Goal: Task Accomplishment & Management: Manage account settings

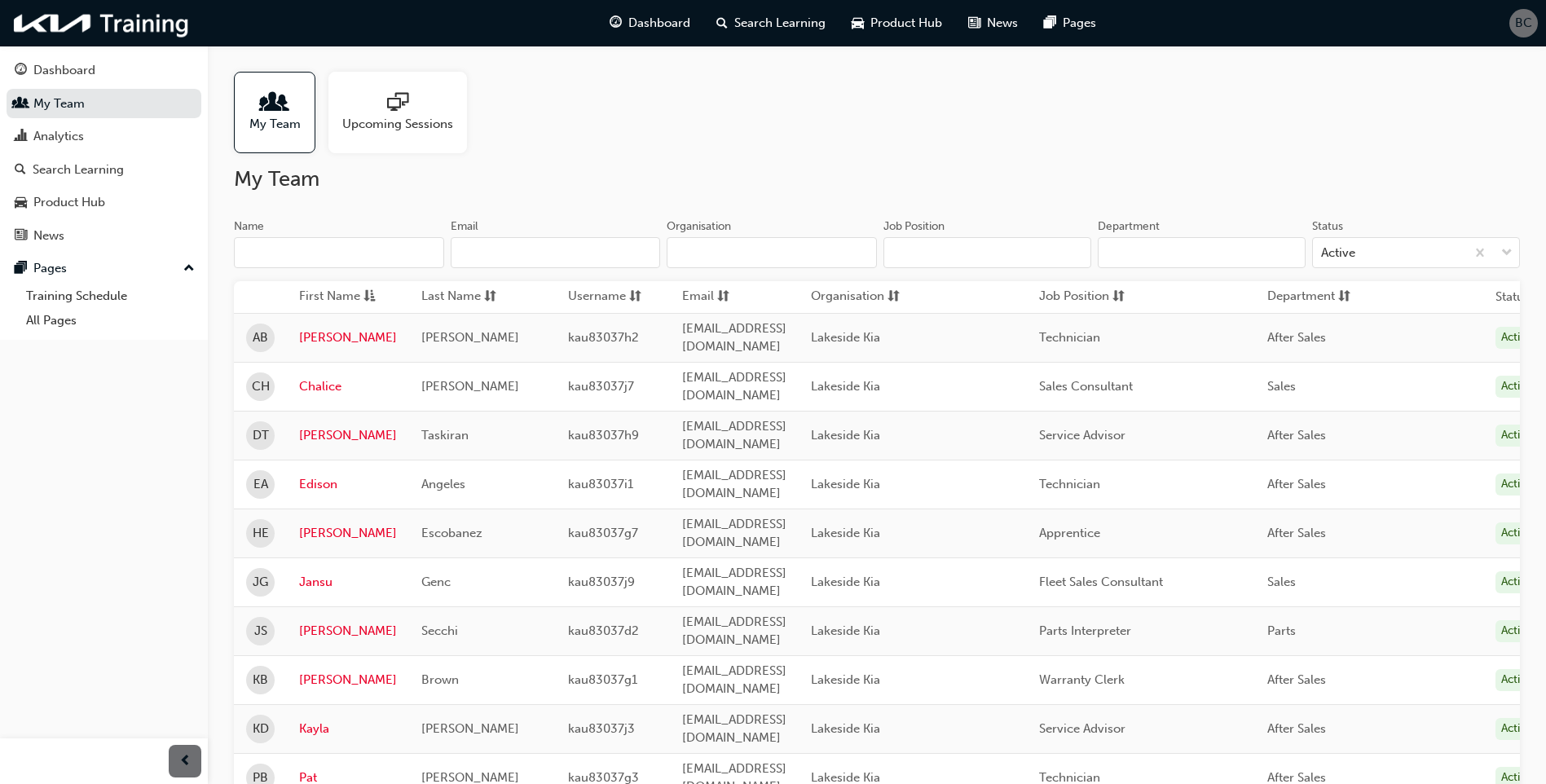
scroll to position [82, 0]
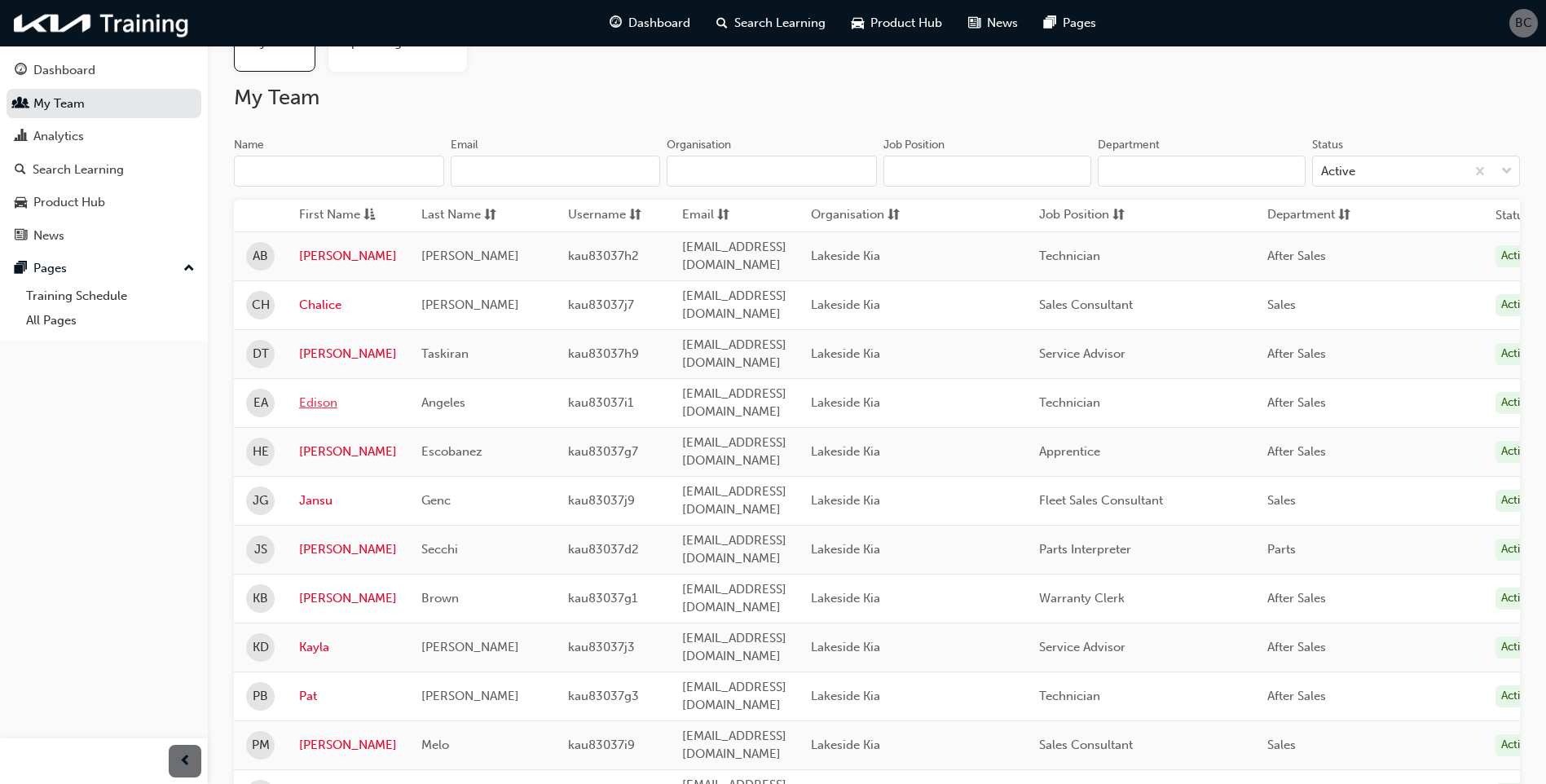
click at [324, 394] on link "Edison" at bounding box center [348, 403] width 97 height 19
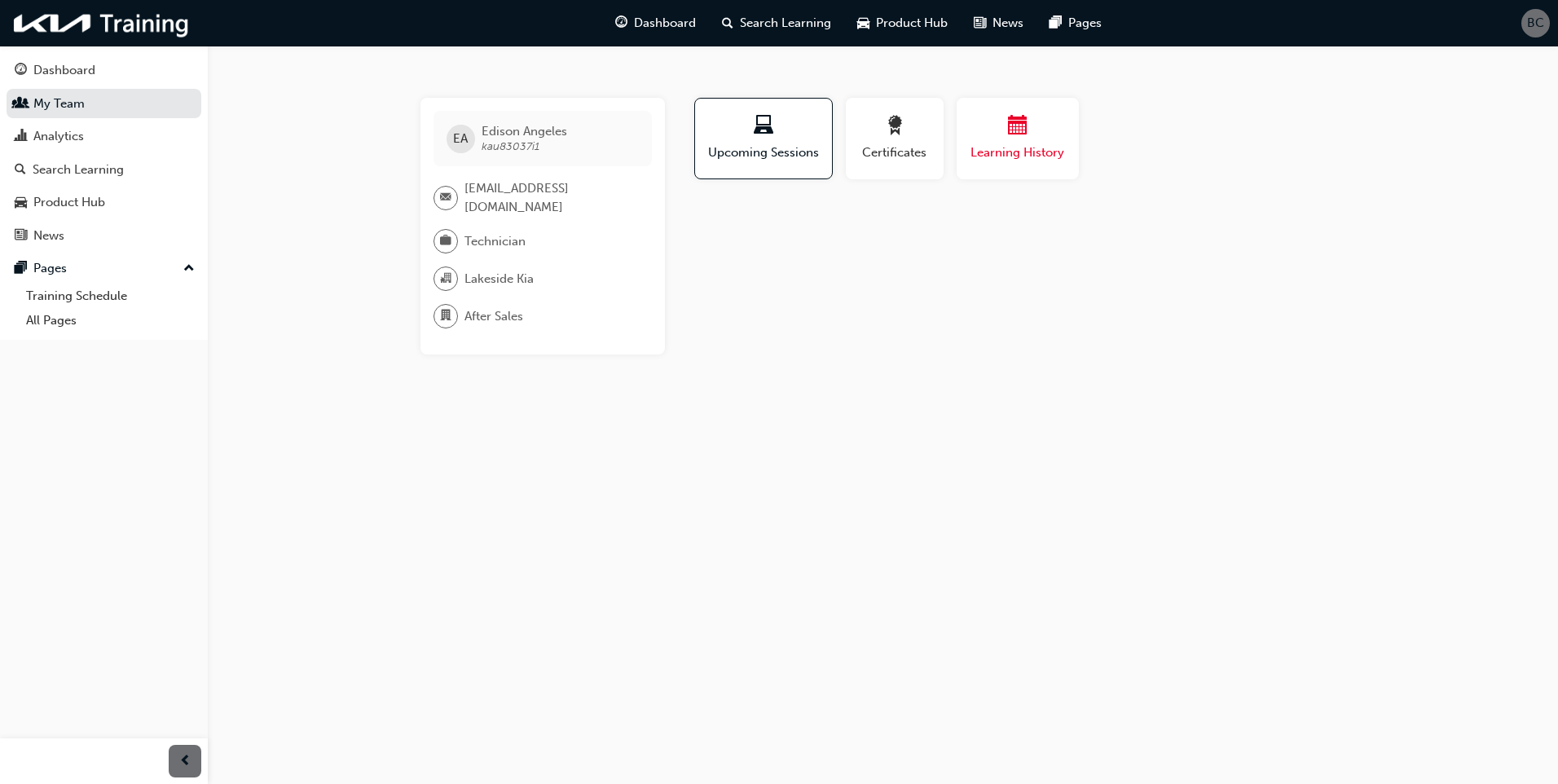
click at [1015, 143] on div "Learning History" at bounding box center [1018, 138] width 97 height 46
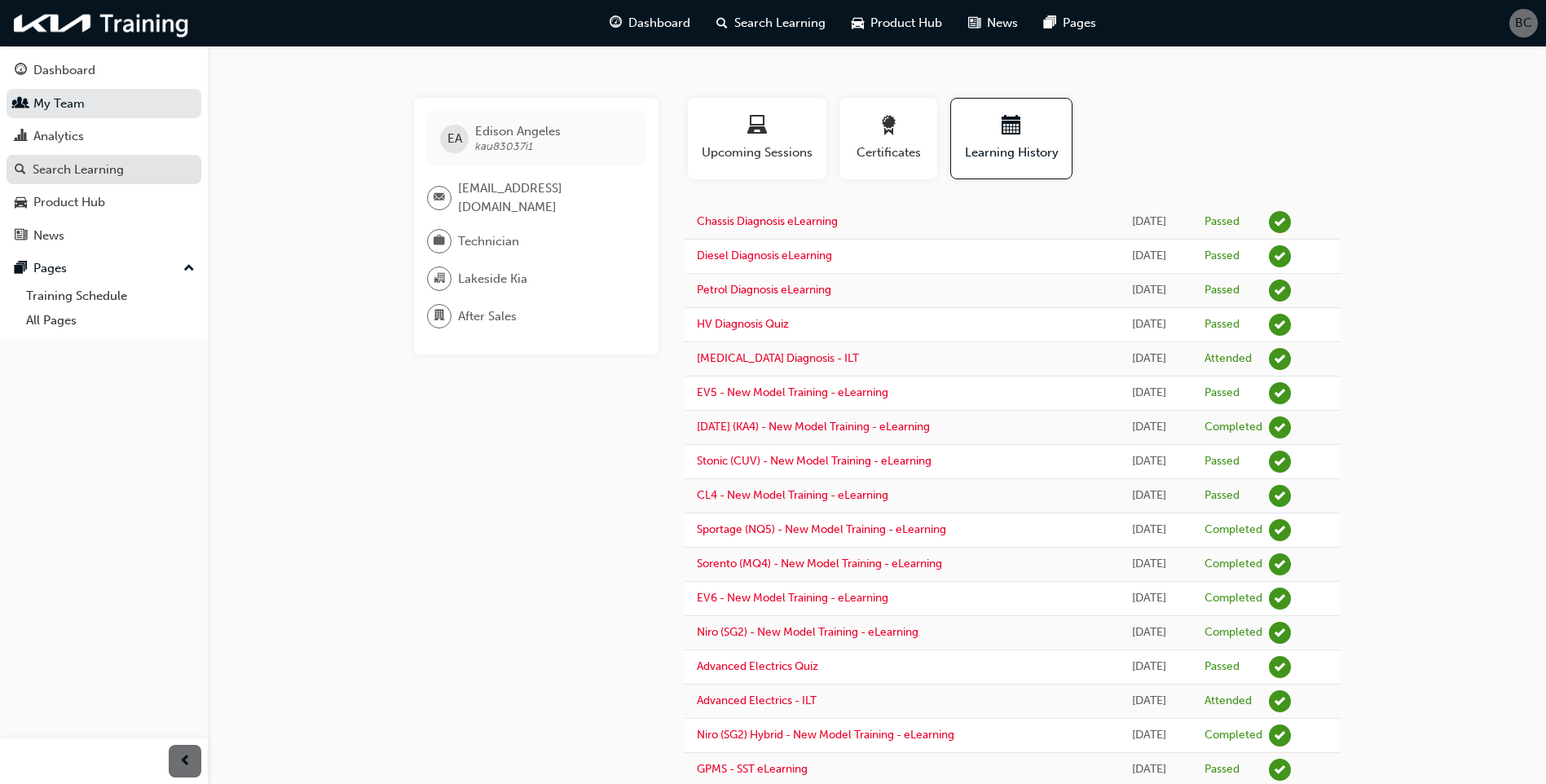
click at [85, 169] on div "Search Learning" at bounding box center [77, 170] width 91 height 19
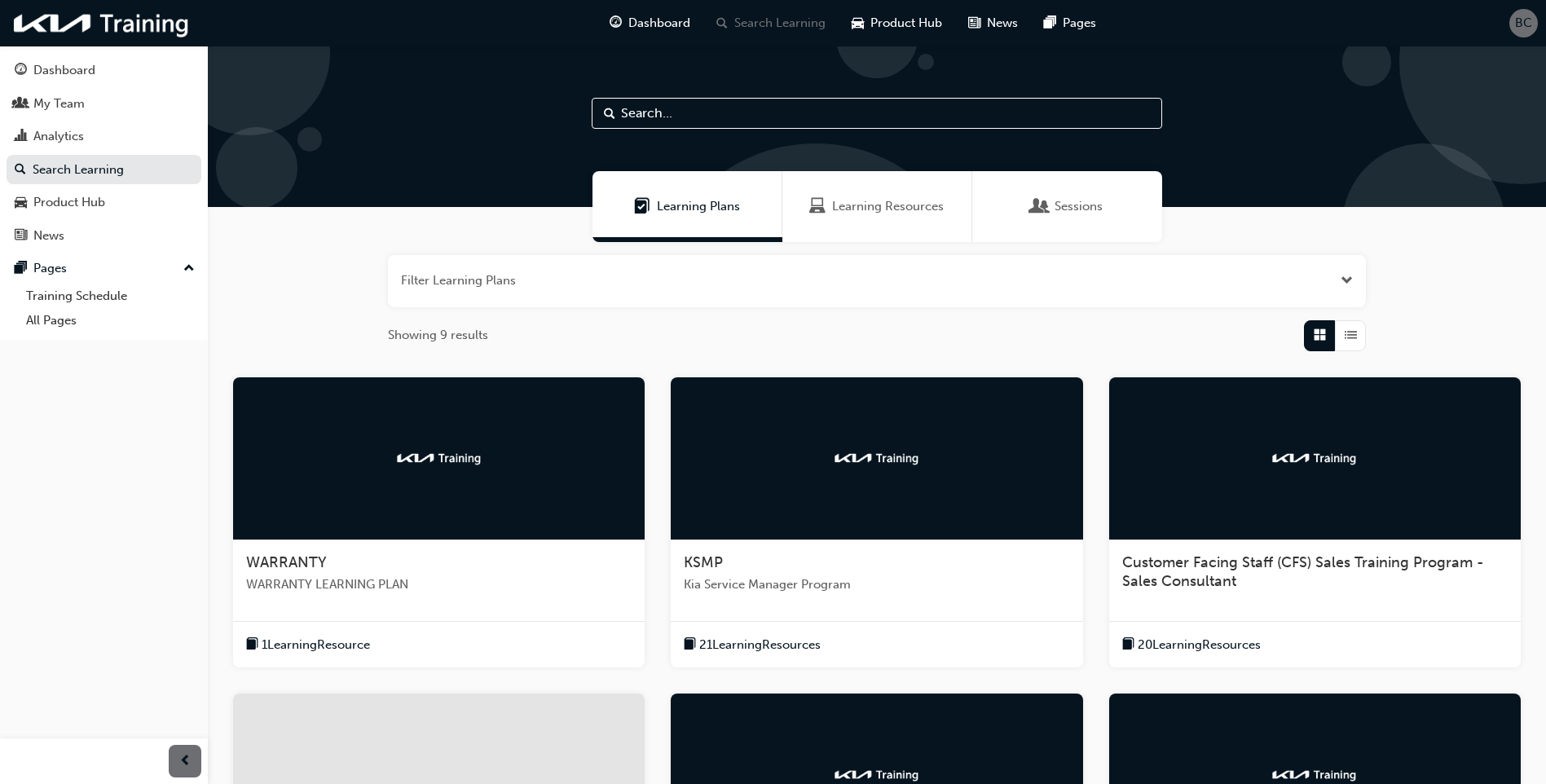
click at [863, 216] on div "Learning Resources" at bounding box center [877, 207] width 190 height 71
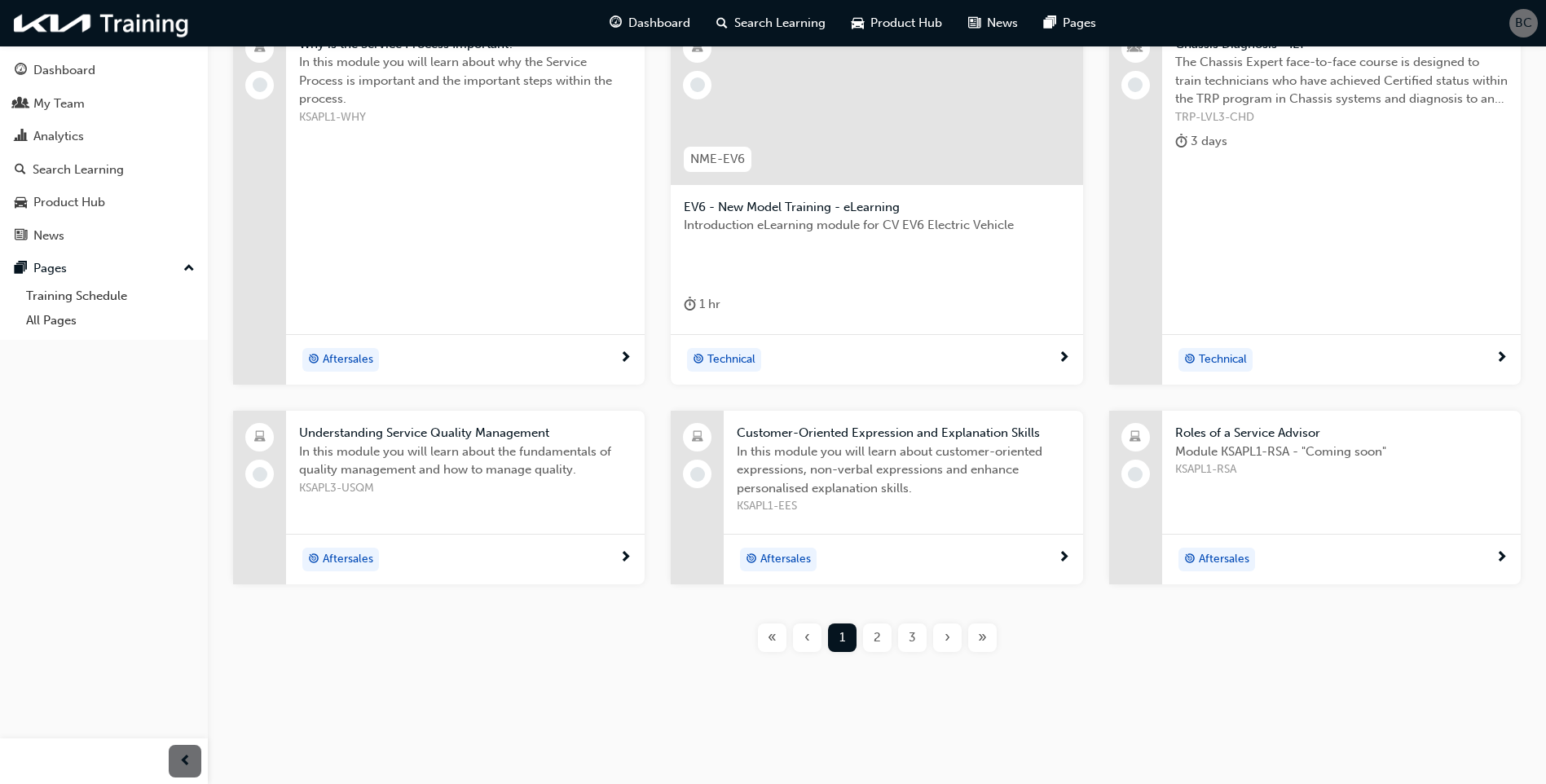
scroll to position [274, 0]
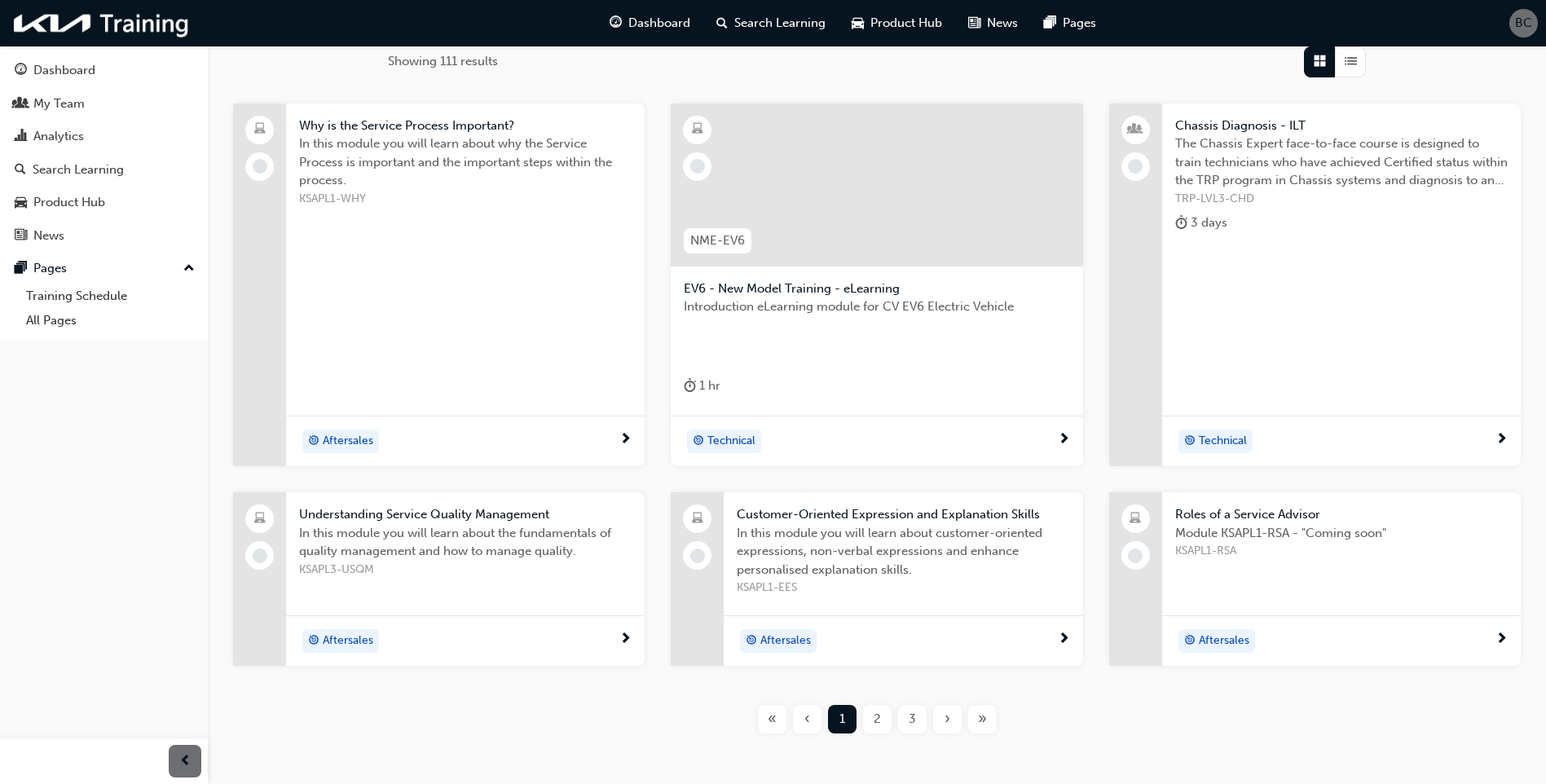
click at [867, 720] on div "2" at bounding box center [877, 719] width 29 height 29
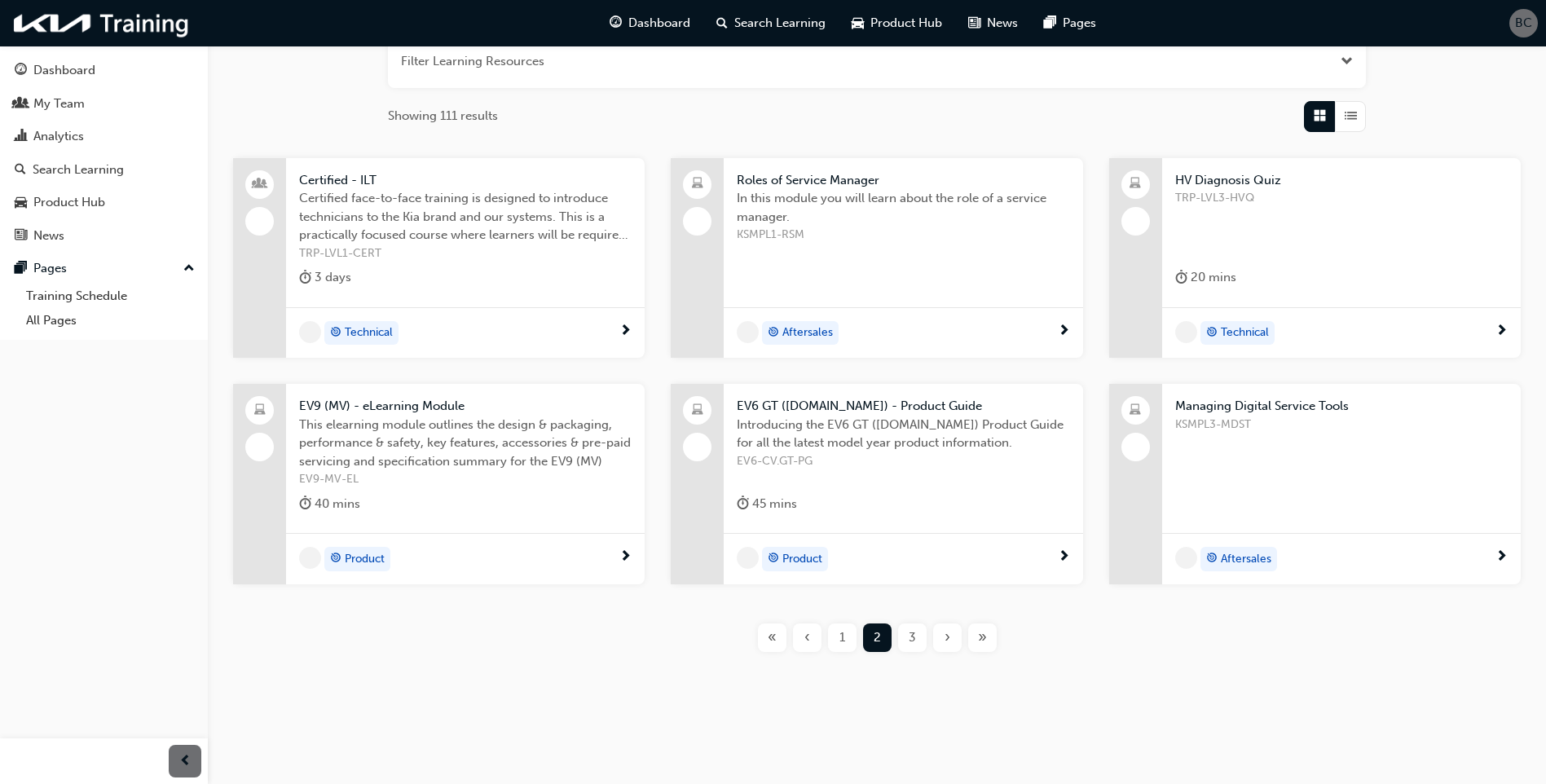
scroll to position [219, 0]
click at [921, 642] on div "3" at bounding box center [912, 637] width 29 height 29
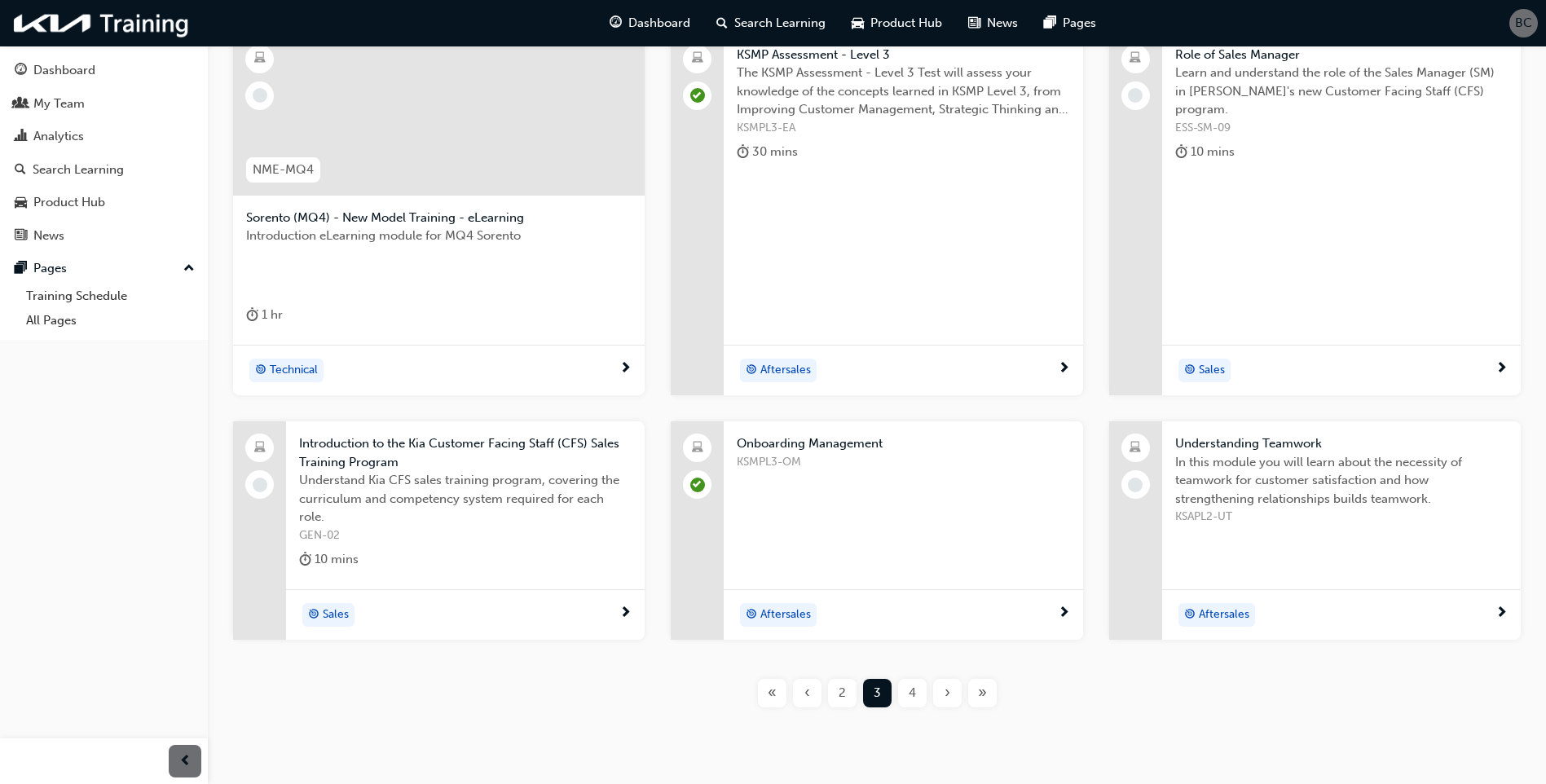
scroll to position [382, 0]
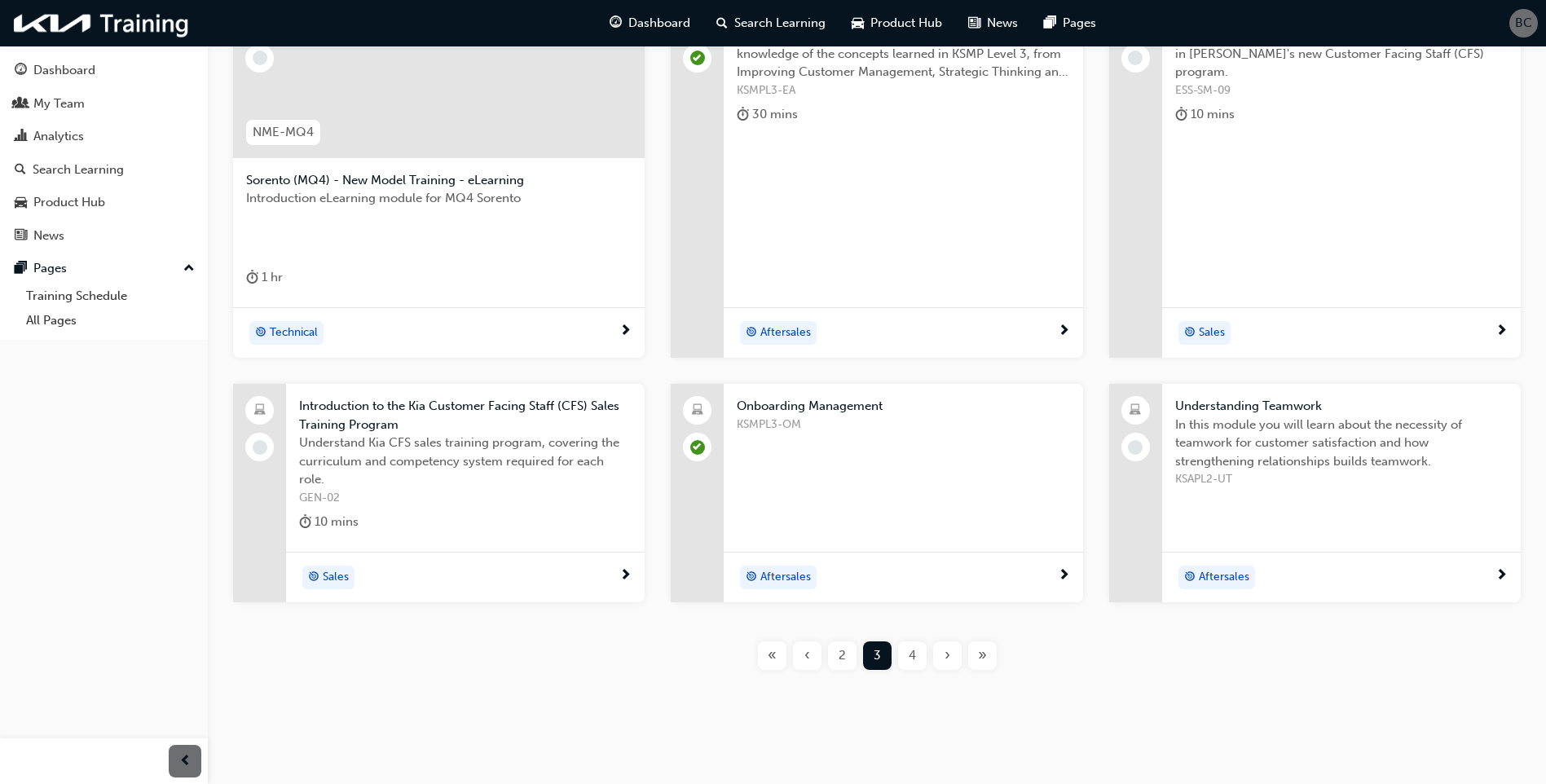
click at [921, 657] on div "4" at bounding box center [912, 655] width 29 height 29
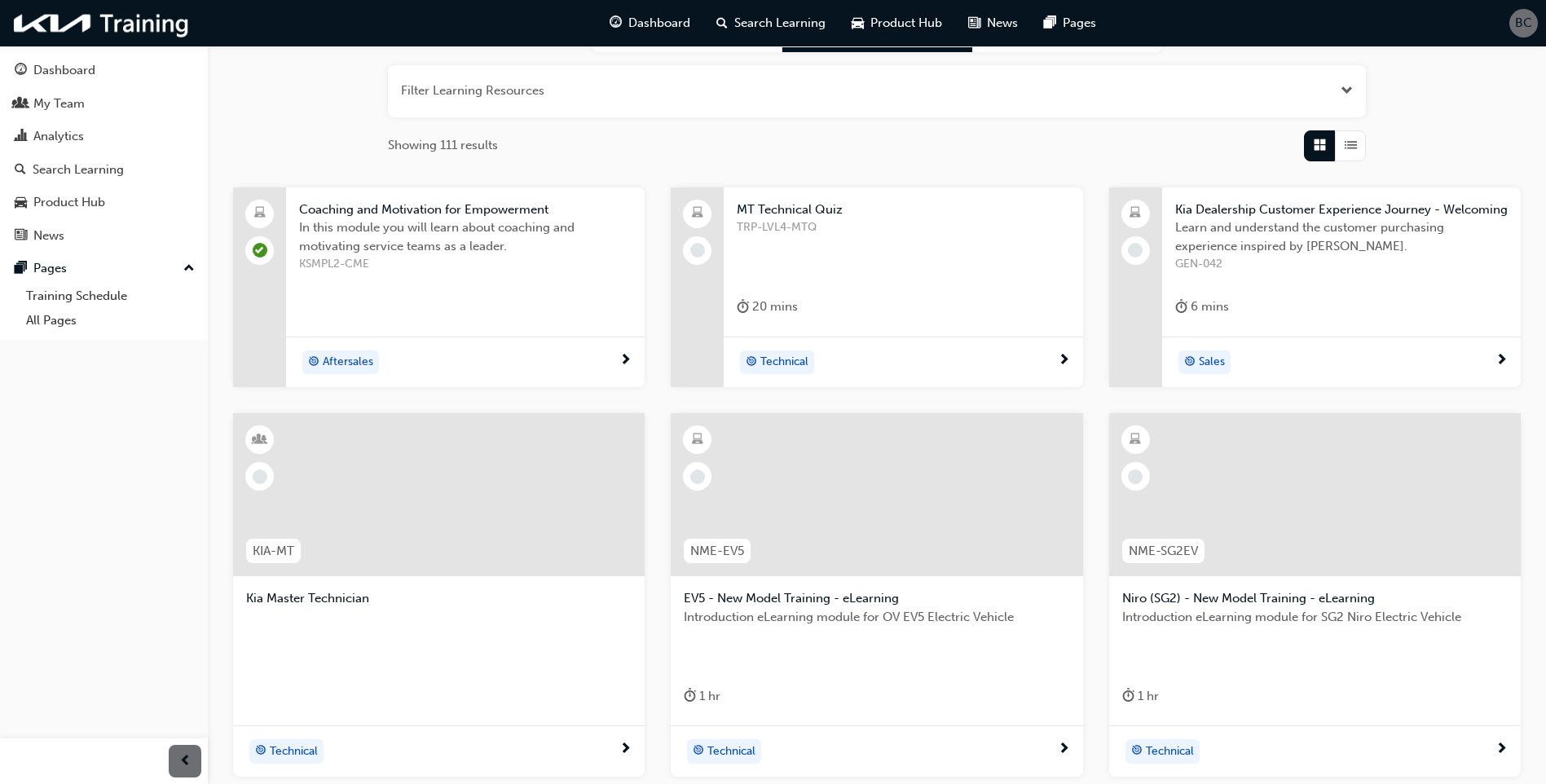
scroll to position [219, 0]
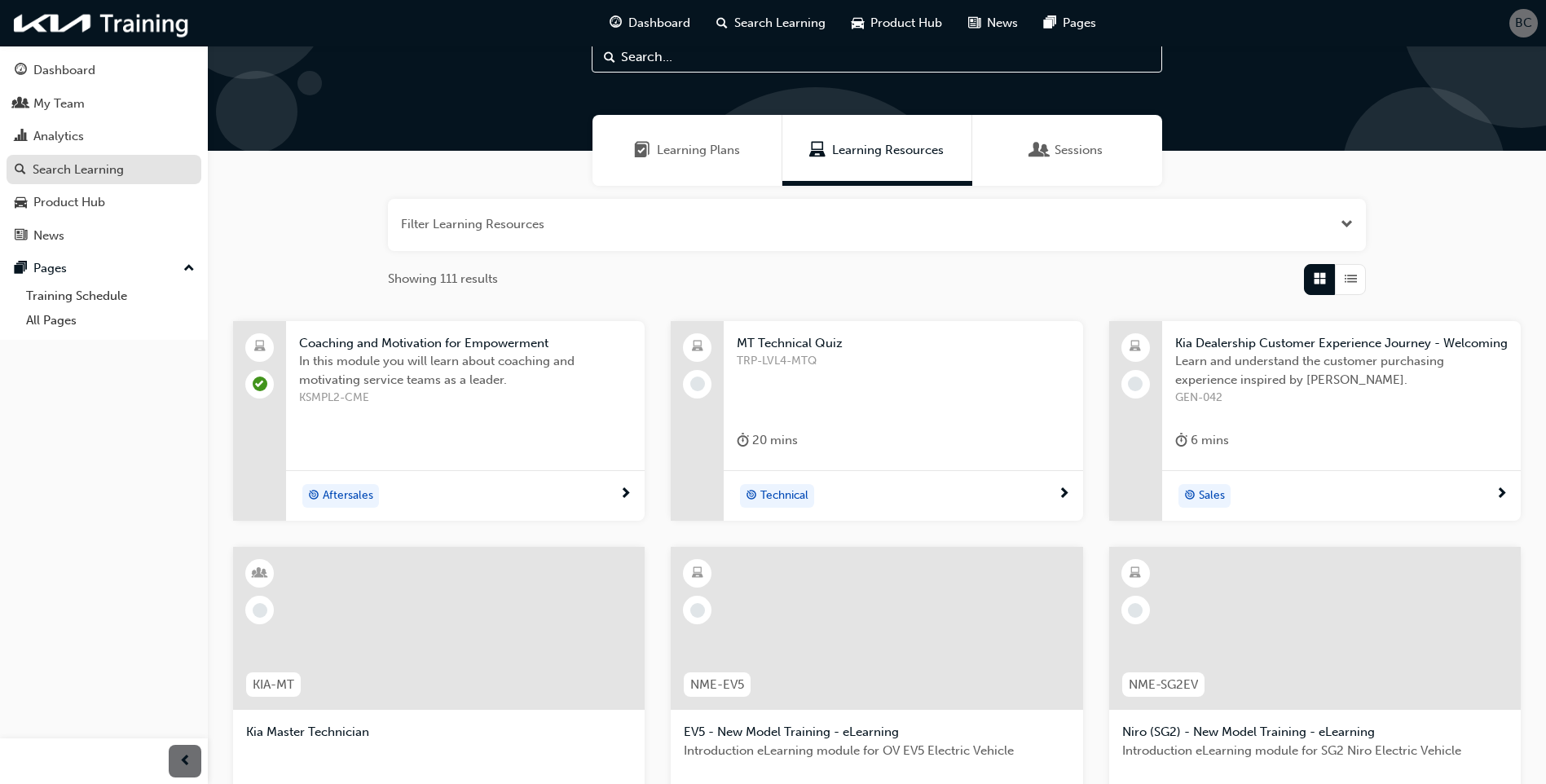
click at [100, 175] on div "Search Learning" at bounding box center [77, 170] width 91 height 19
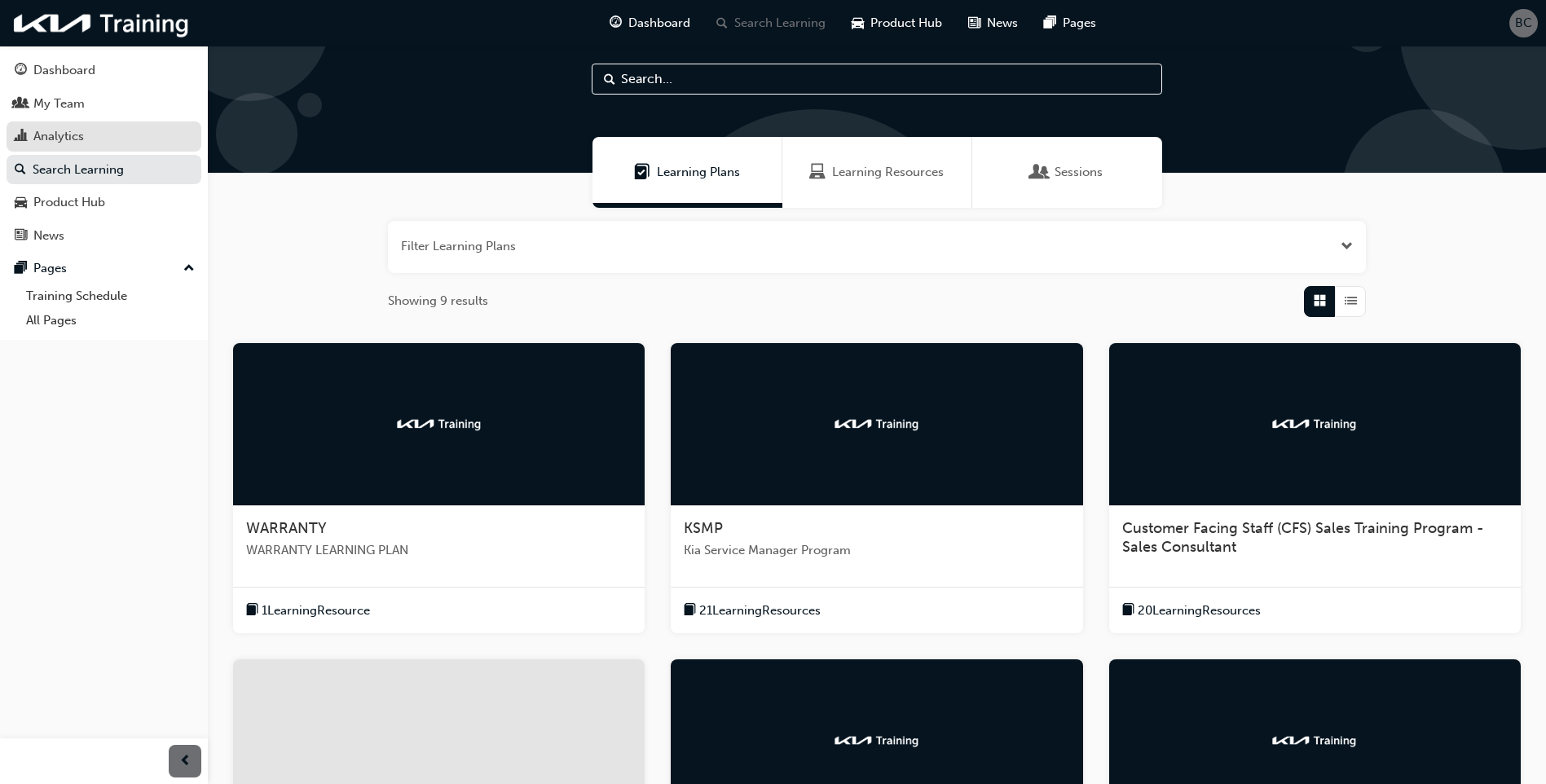
scroll to position [56, 0]
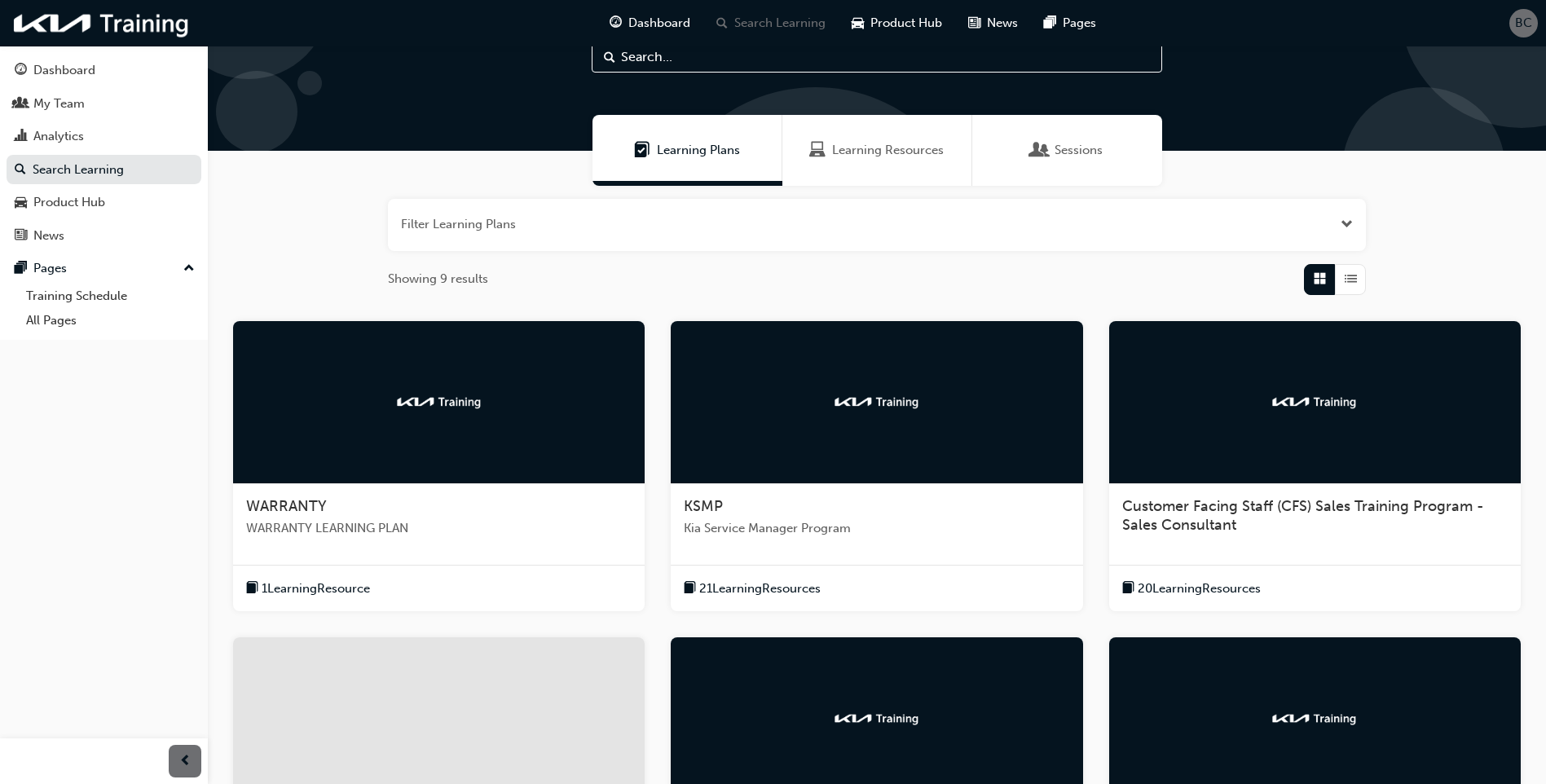
click at [881, 154] on span "Learning Resources" at bounding box center [888, 150] width 111 height 19
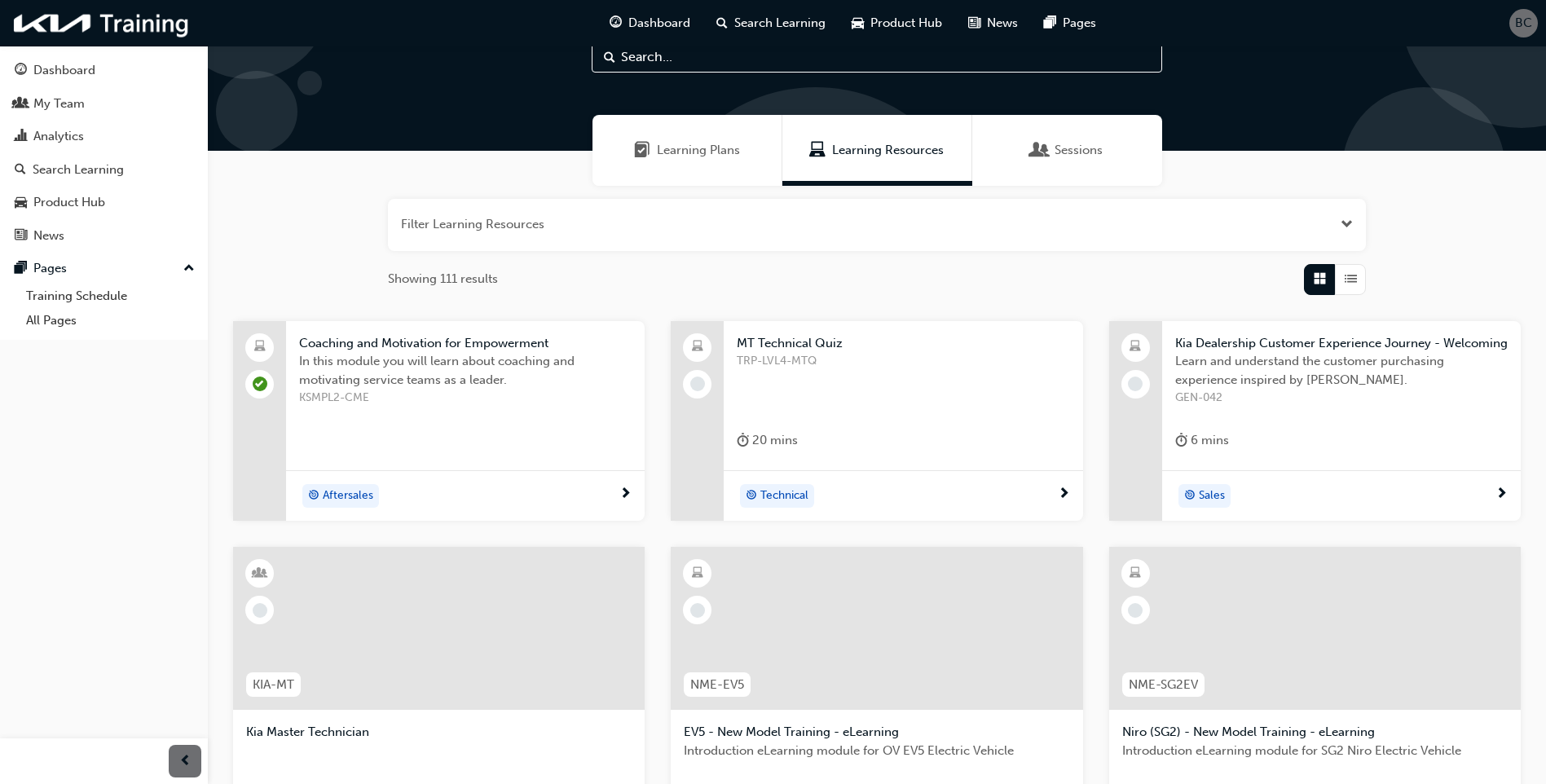
click at [670, 159] on span "Learning Plans" at bounding box center [699, 150] width 83 height 19
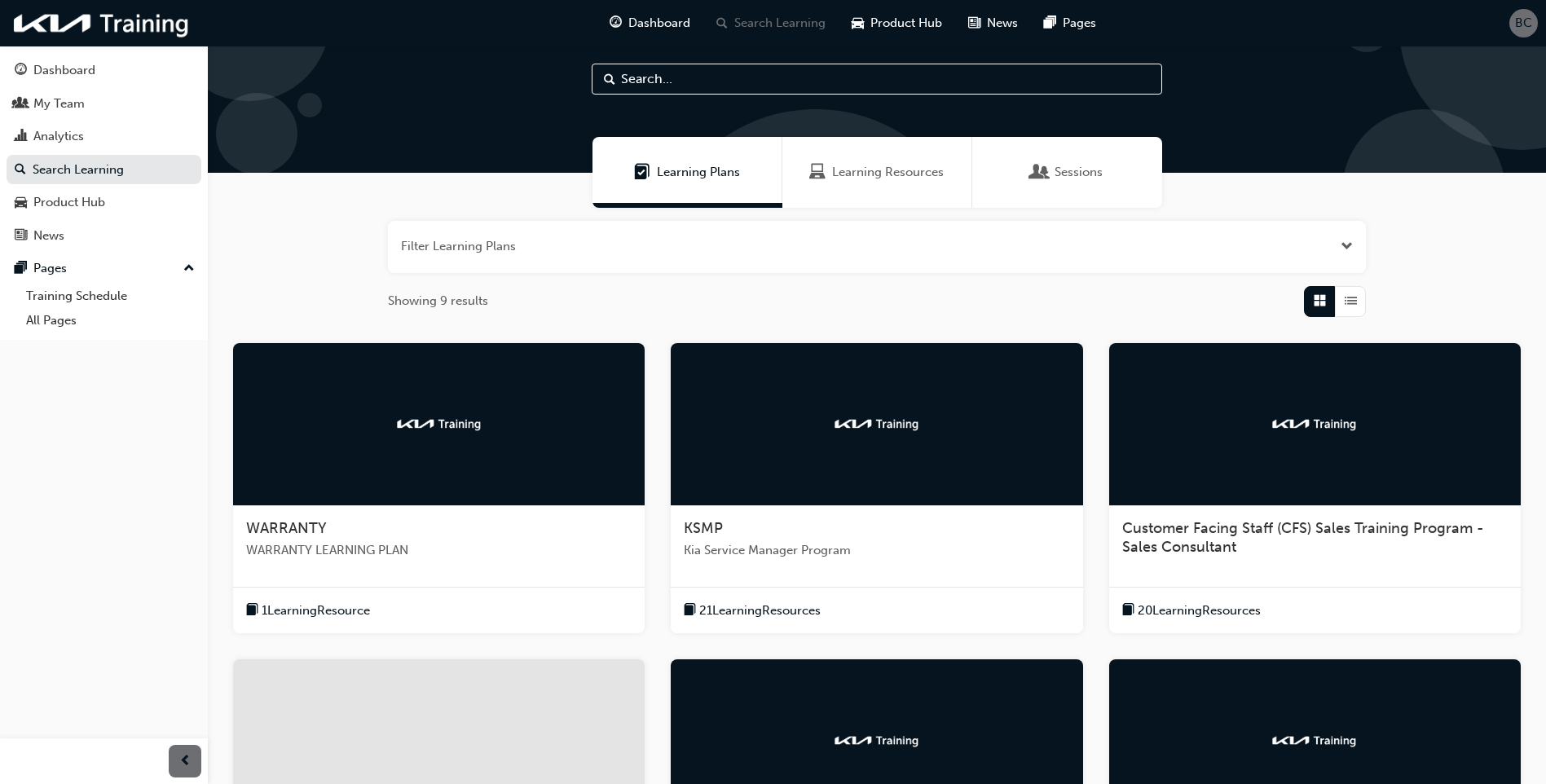
scroll to position [56, 0]
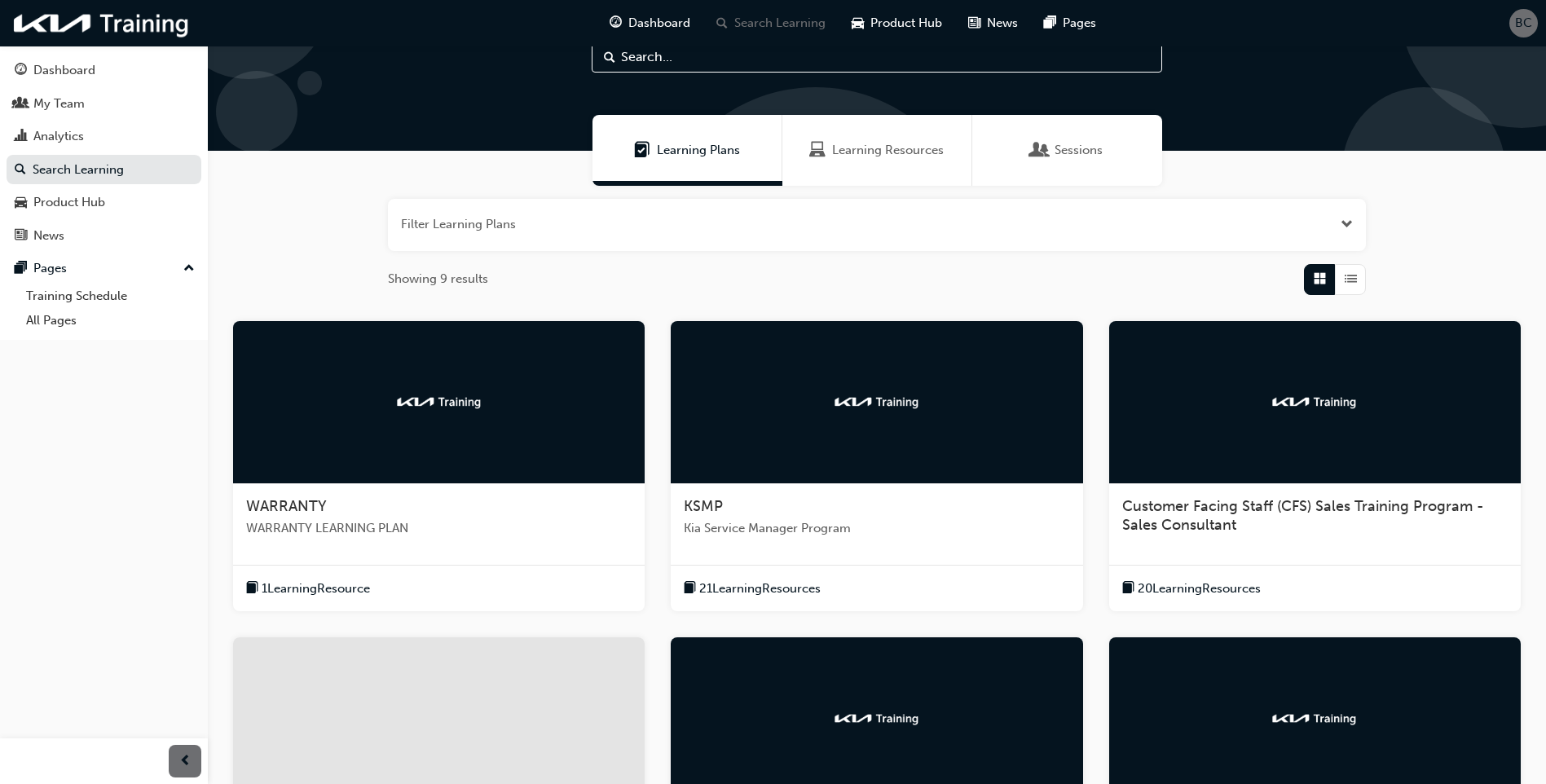
click at [843, 166] on div "Learning Resources" at bounding box center [877, 150] width 190 height 71
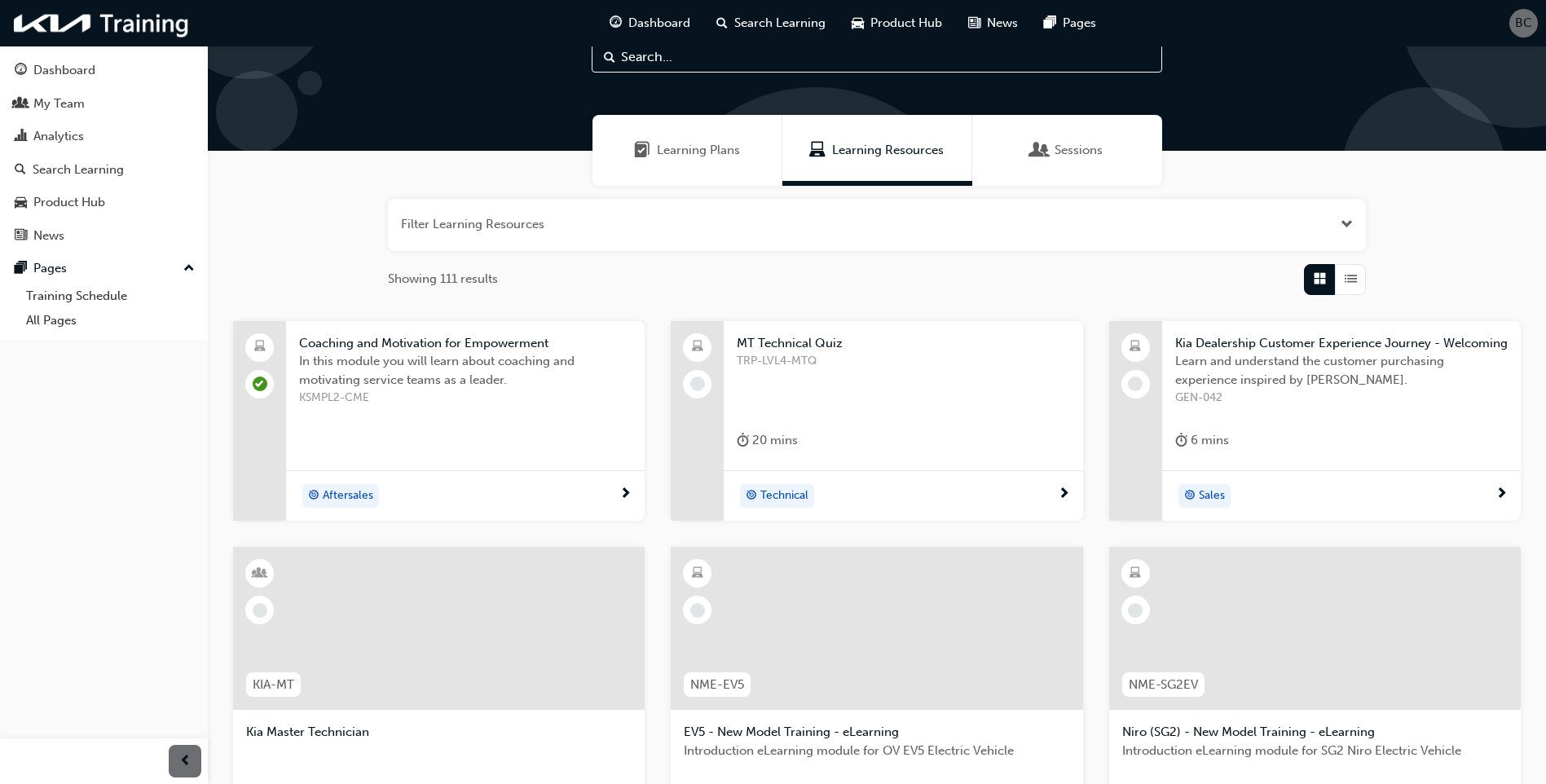
click at [541, 223] on button "button" at bounding box center [876, 225] width 978 height 52
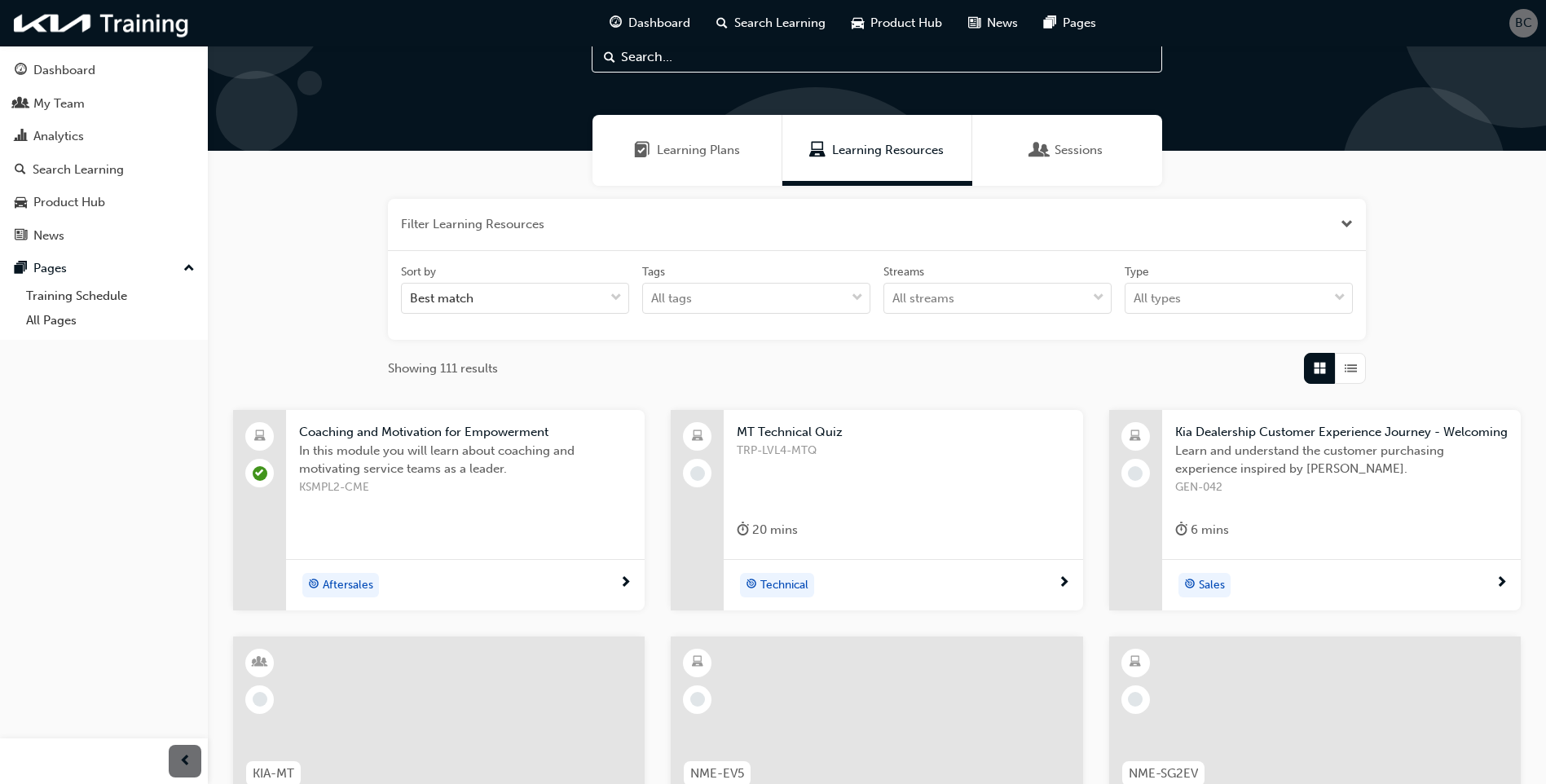
click at [636, 338] on div "Sort by Best match Tags All tags Streams All streams Type All types" at bounding box center [876, 296] width 978 height 90
click at [71, 138] on div "Analytics" at bounding box center [58, 136] width 50 height 19
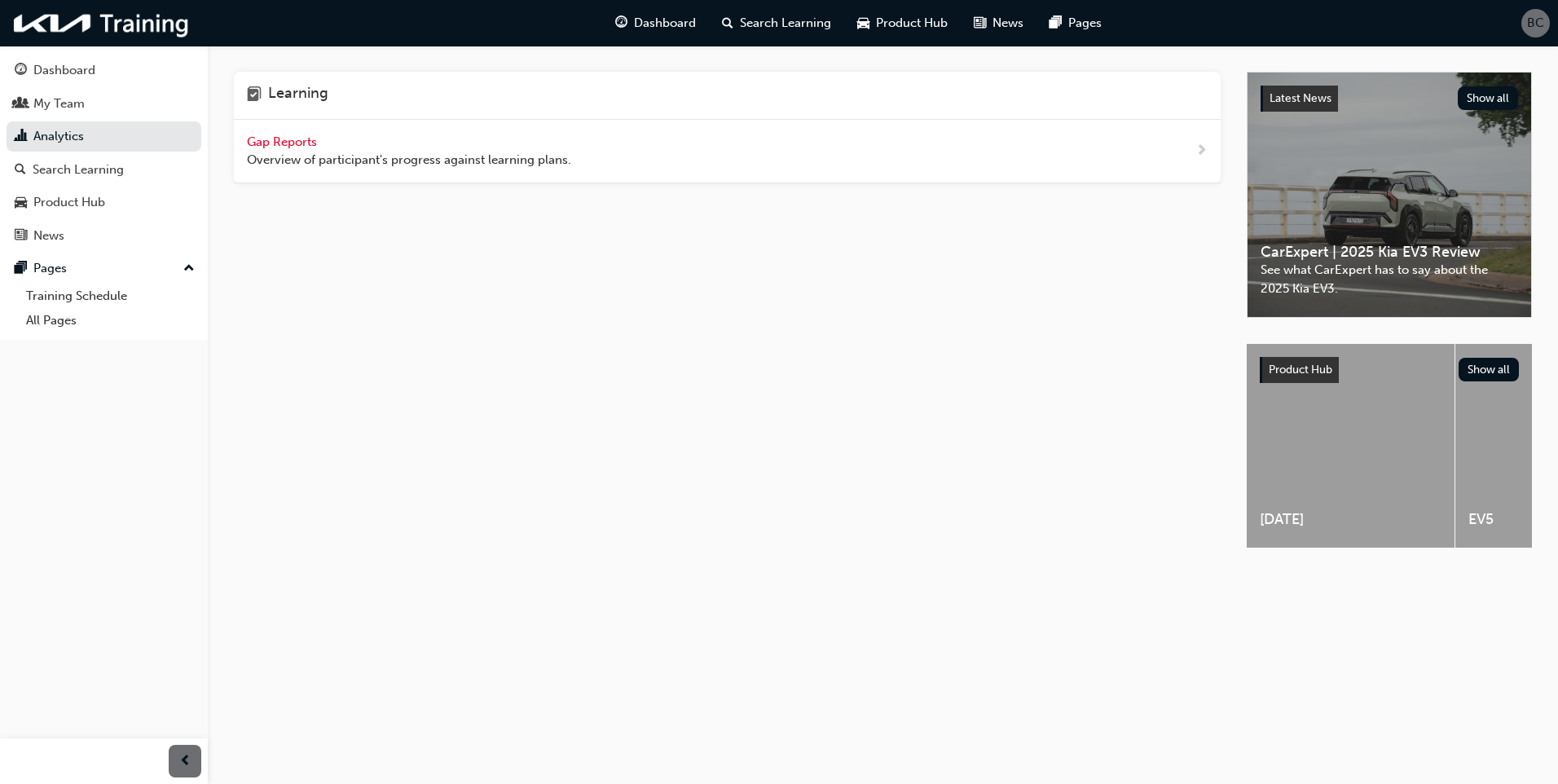
click at [403, 193] on div "Learning Gap Reports Overview of participant's progress against learning plans." at bounding box center [740, 323] width 1013 height 505
click at [418, 167] on span "Overview of participant's progress against learning plans." at bounding box center [409, 160] width 324 height 19
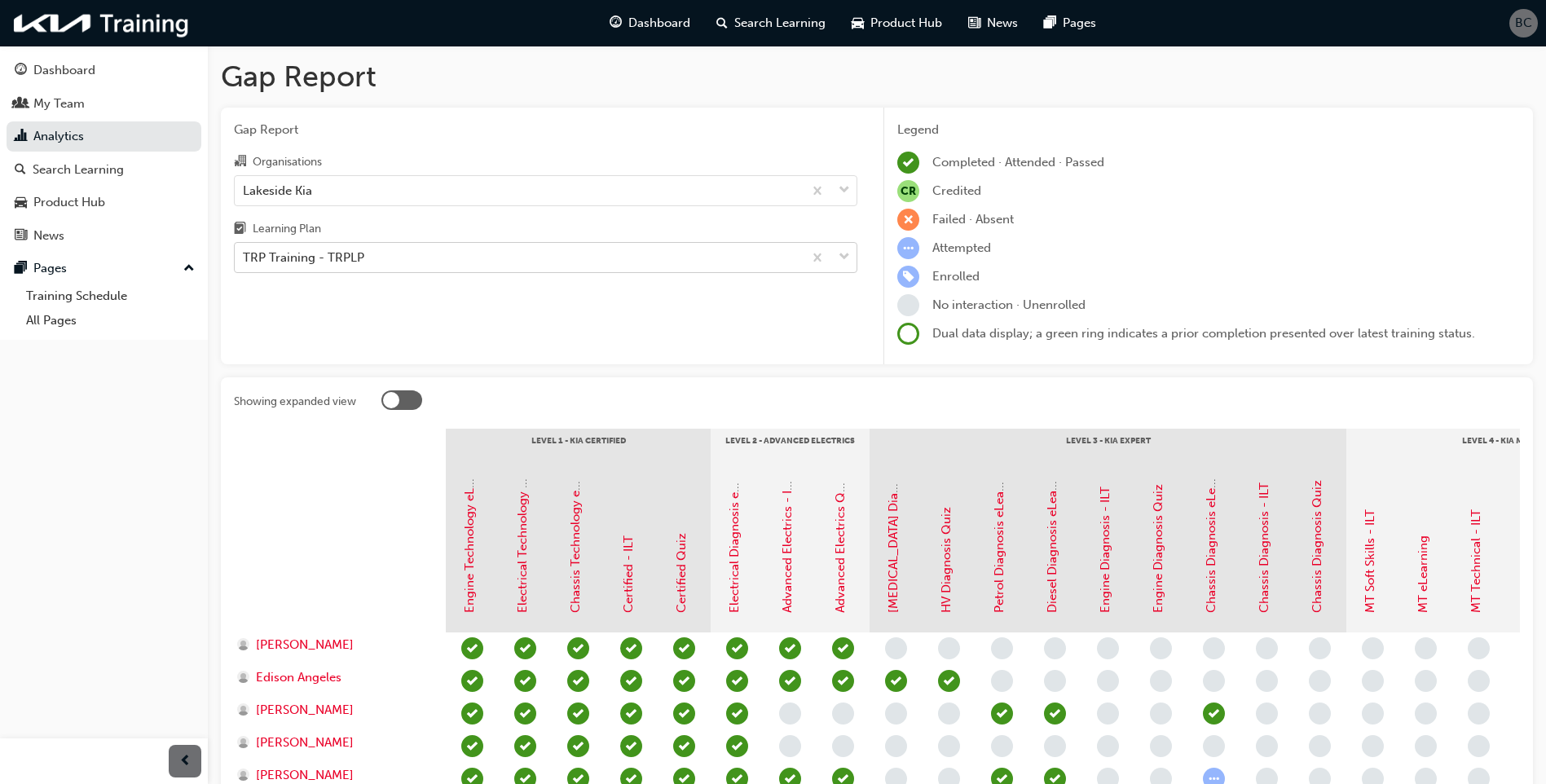
click at [500, 253] on div "TRP Training - TRPLP" at bounding box center [518, 257] width 568 height 29
click at [244, 253] on input "Learning Plan TRP Training - TRPLP" at bounding box center [243, 257] width 2 height 14
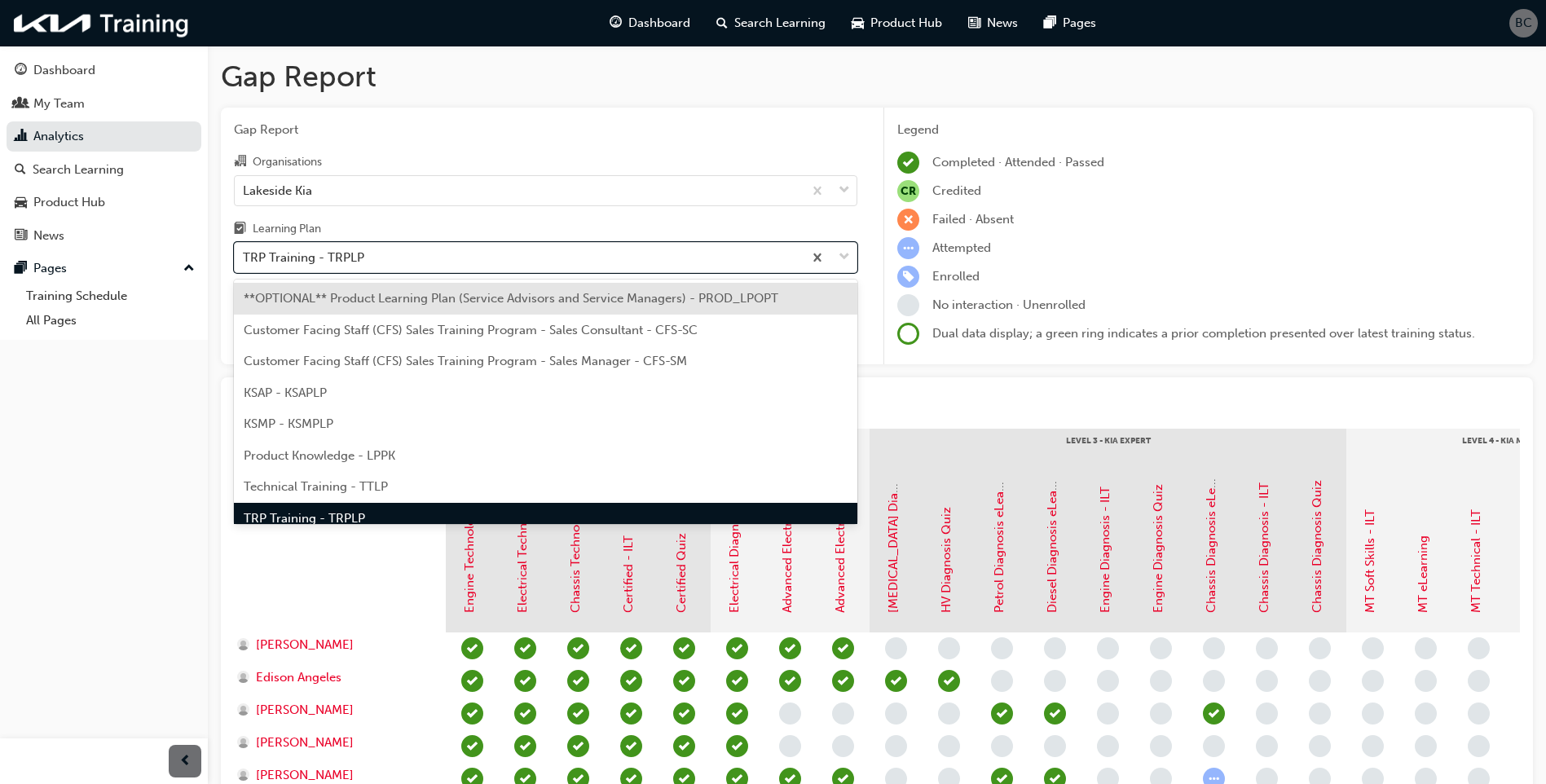
scroll to position [21, 0]
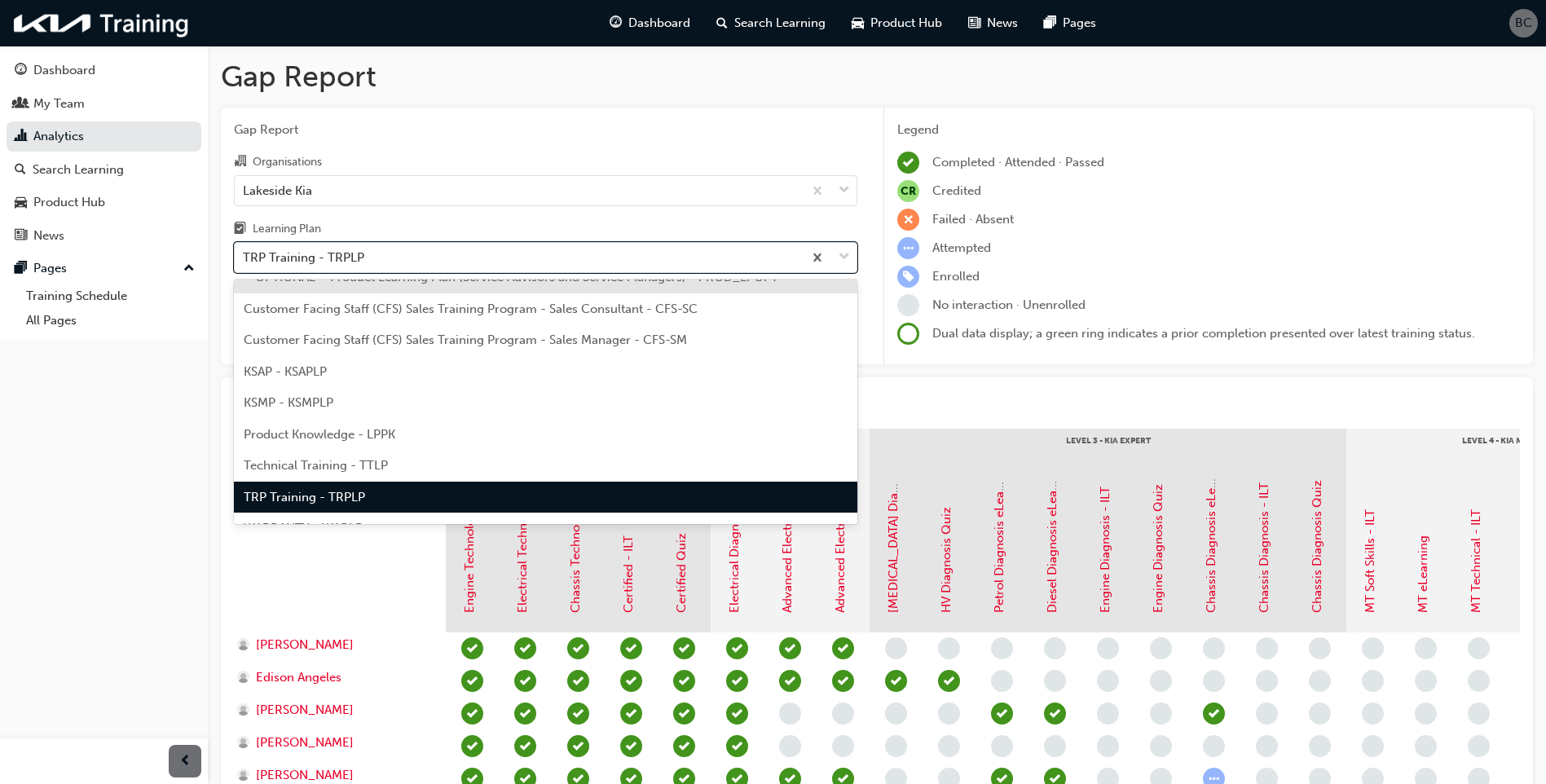
click at [393, 455] on div "Technical Training - TTLP" at bounding box center [545, 465] width 623 height 32
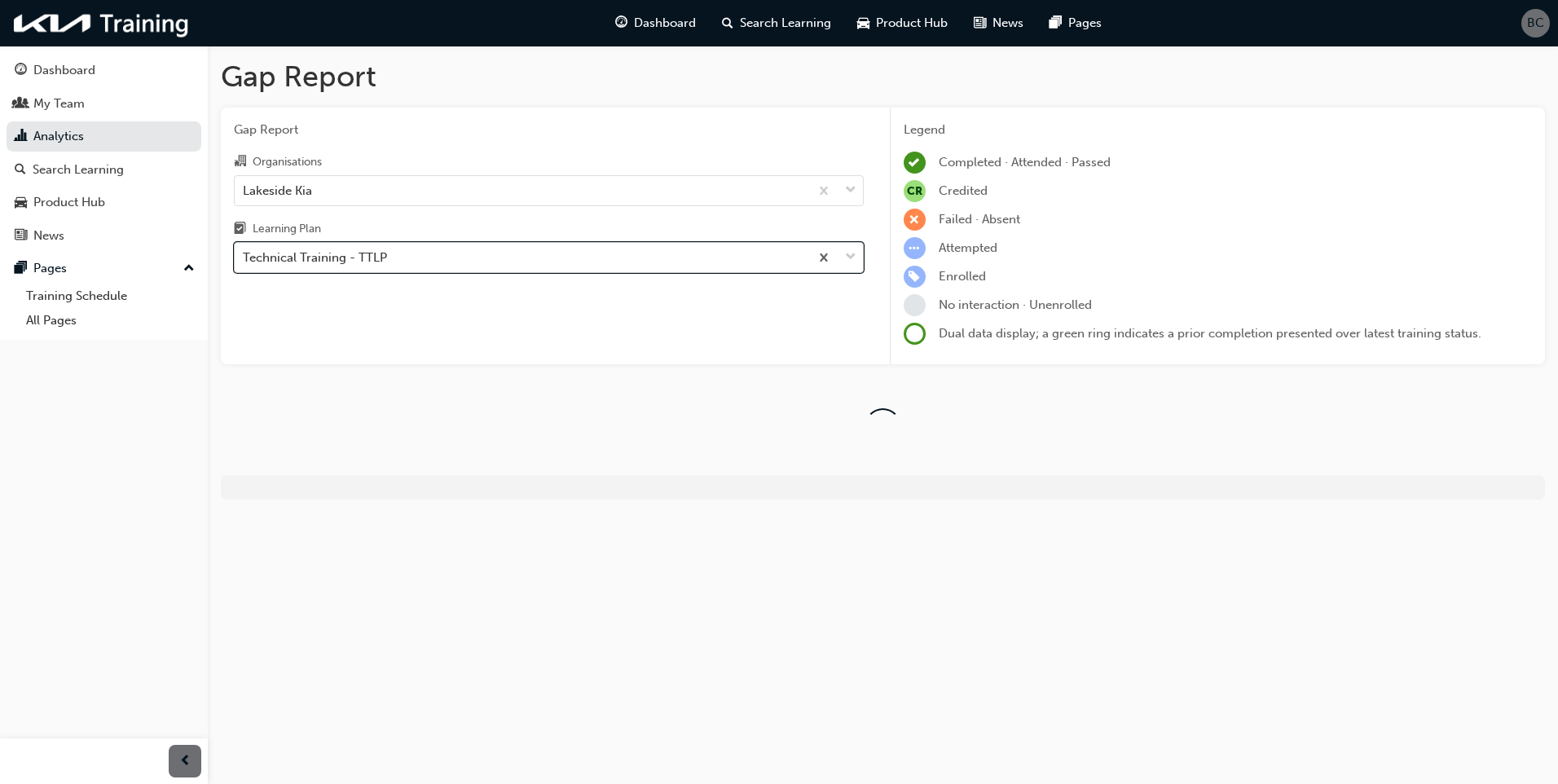
click at [512, 257] on div "Technical Training - TTLP" at bounding box center [522, 257] width 575 height 29
click at [244, 257] on input "Learning Plan option Technical Training - TTLP, selected. 0 results available. …" at bounding box center [243, 257] width 2 height 14
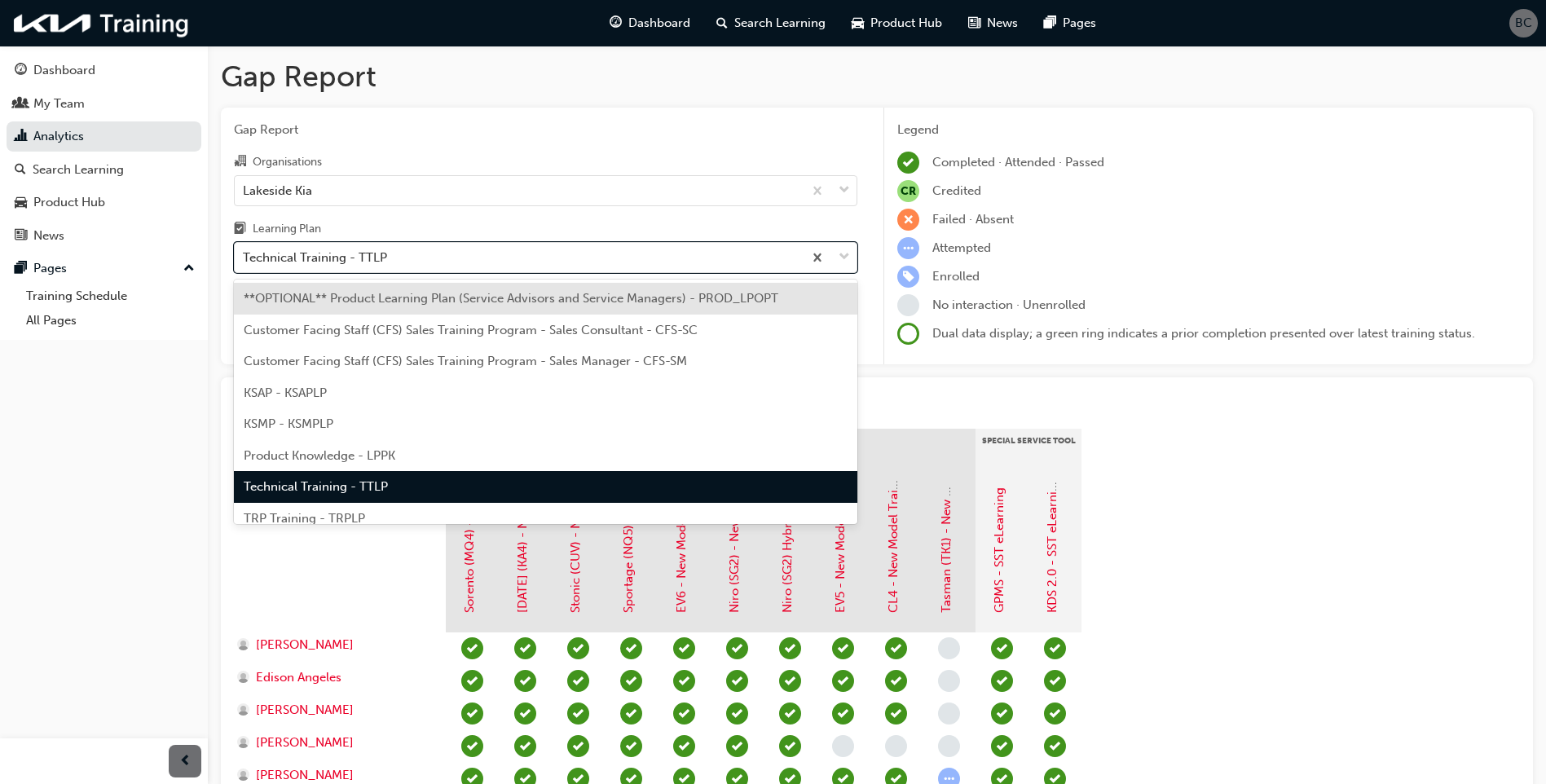
click at [383, 505] on div "TRP Training - TRPLP" at bounding box center [545, 518] width 623 height 32
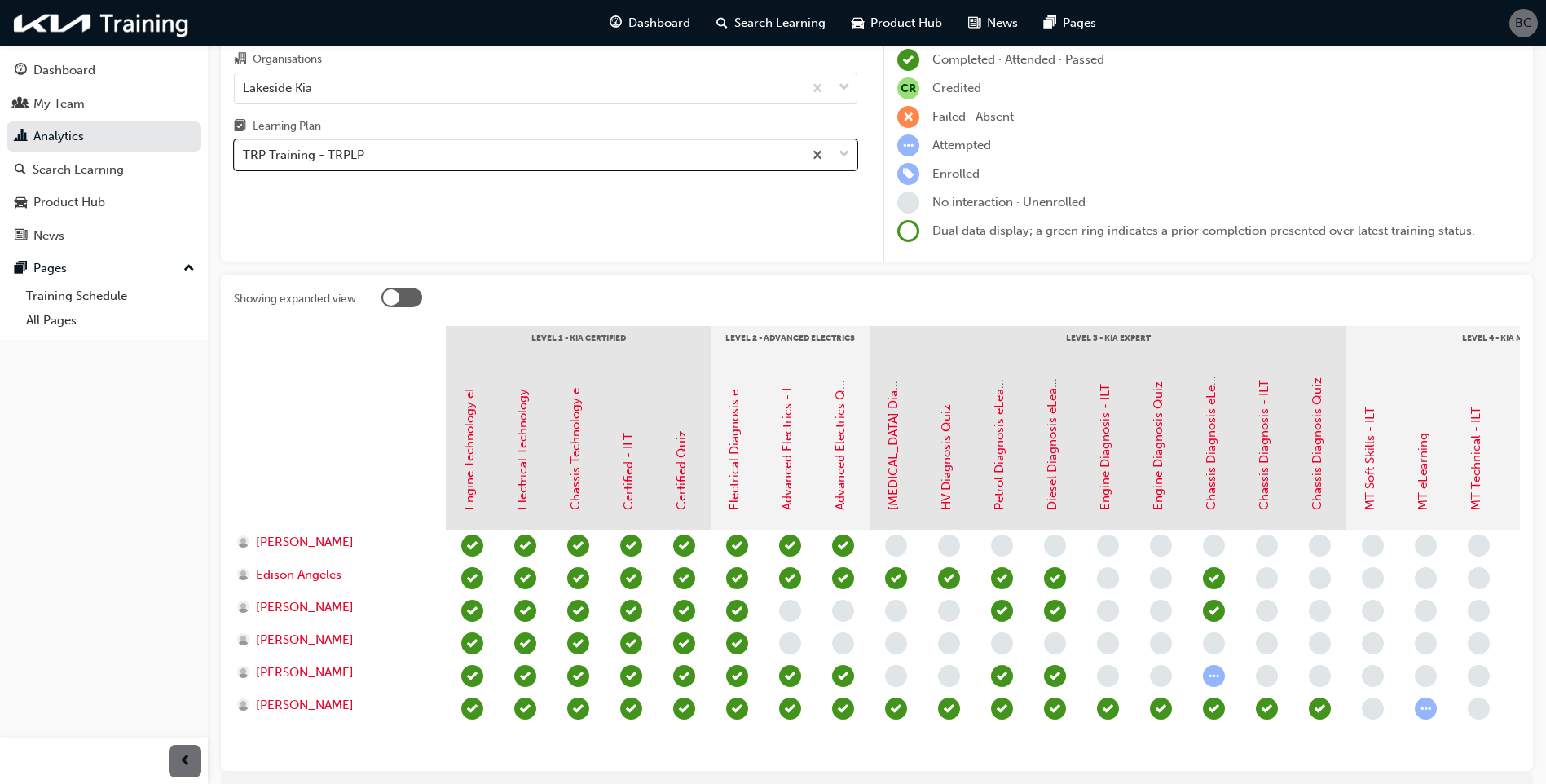
scroll to position [193, 0]
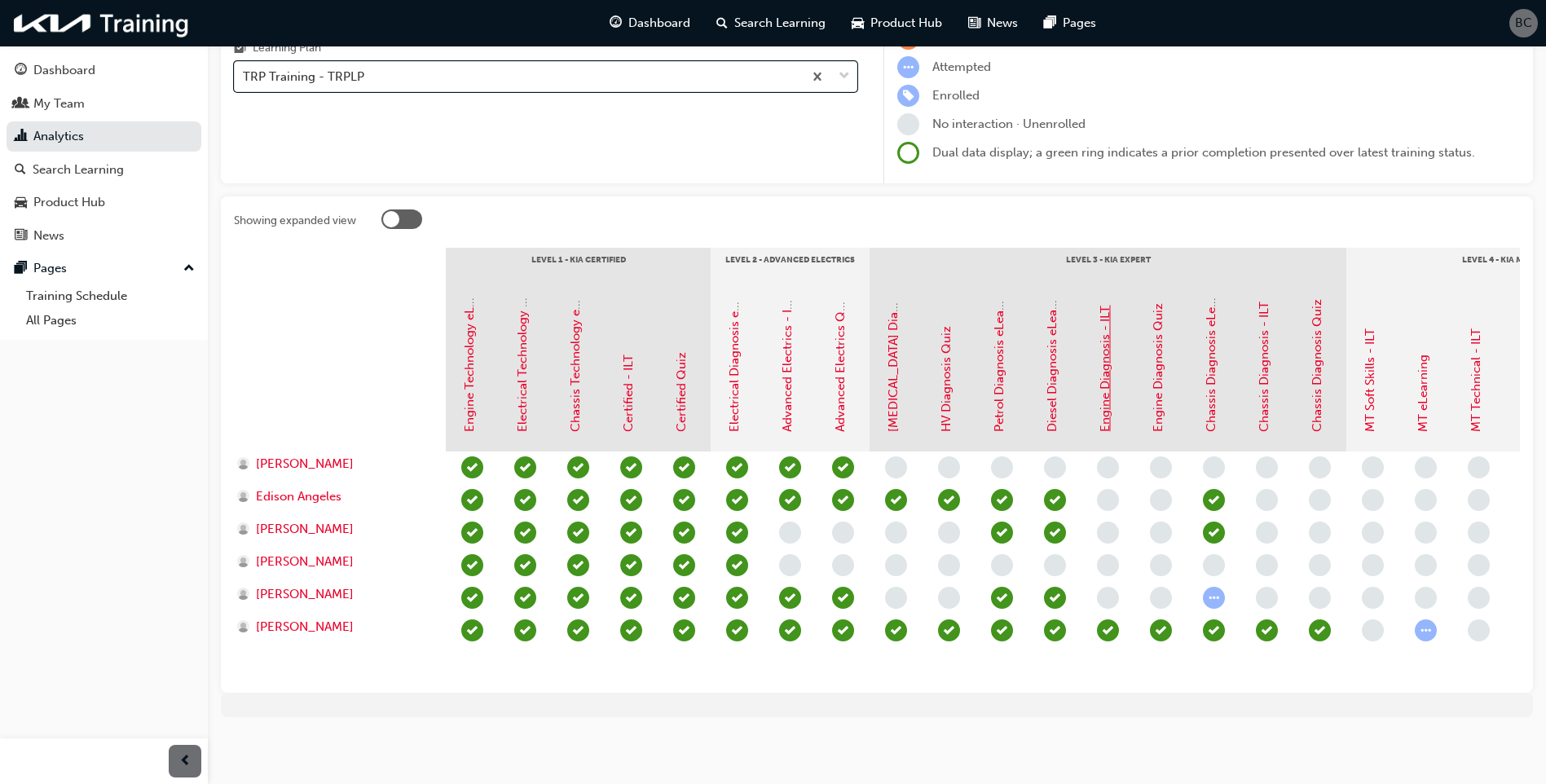
click at [1108, 402] on link "Engine Diagnosis - ILT" at bounding box center [1105, 369] width 15 height 126
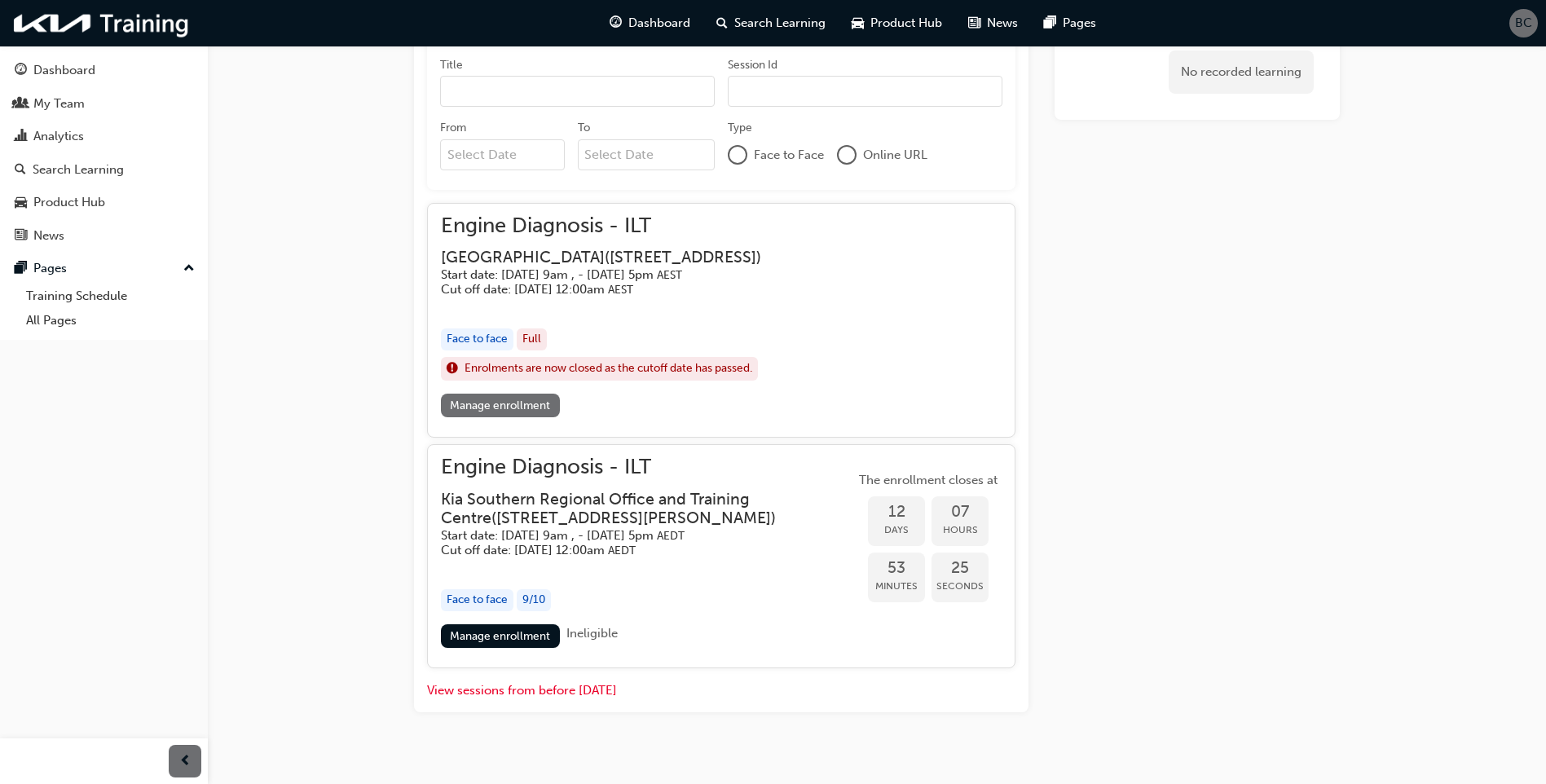
scroll to position [785, 0]
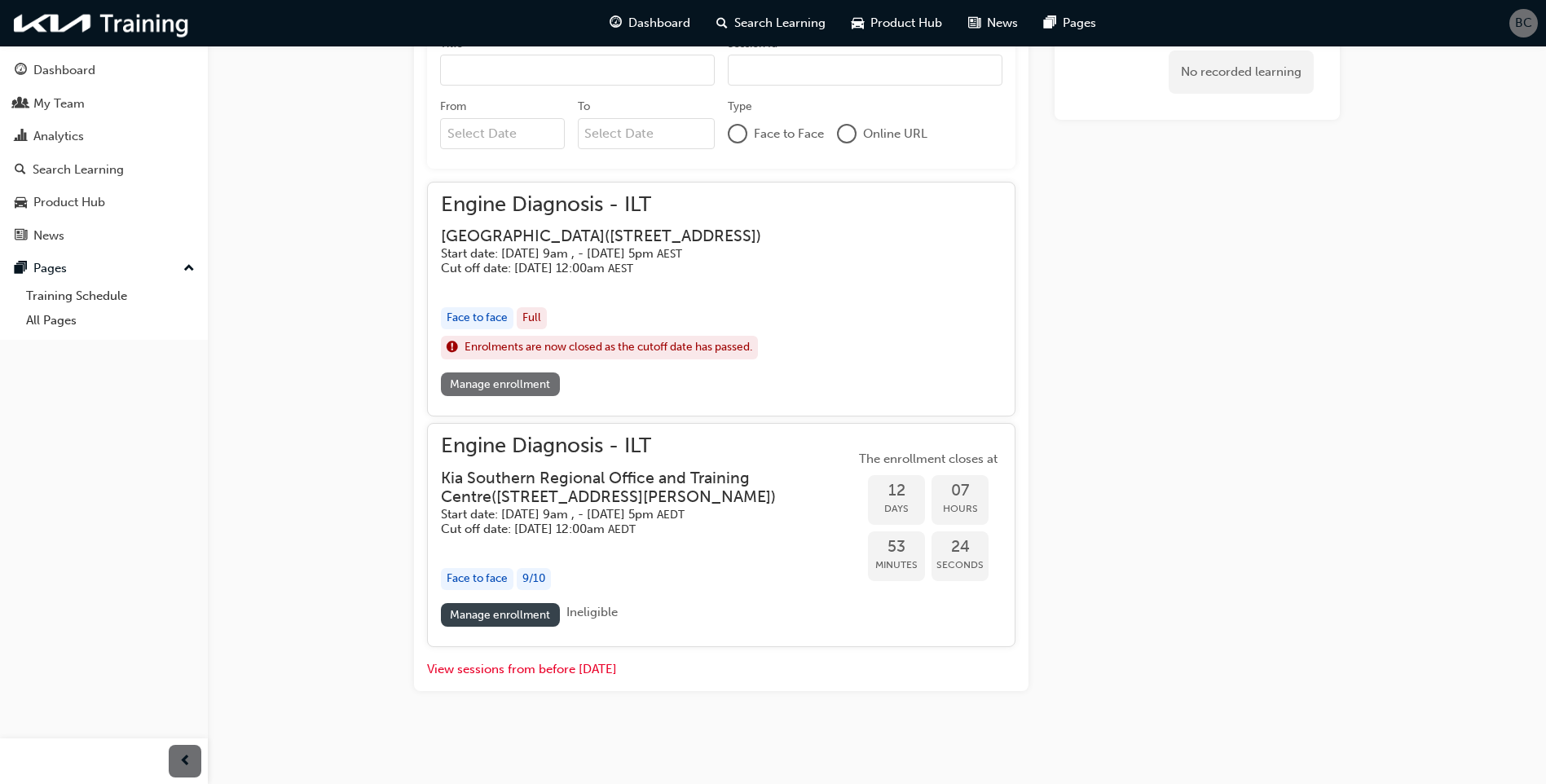
click at [520, 615] on link "Manage enrollment" at bounding box center [500, 615] width 119 height 23
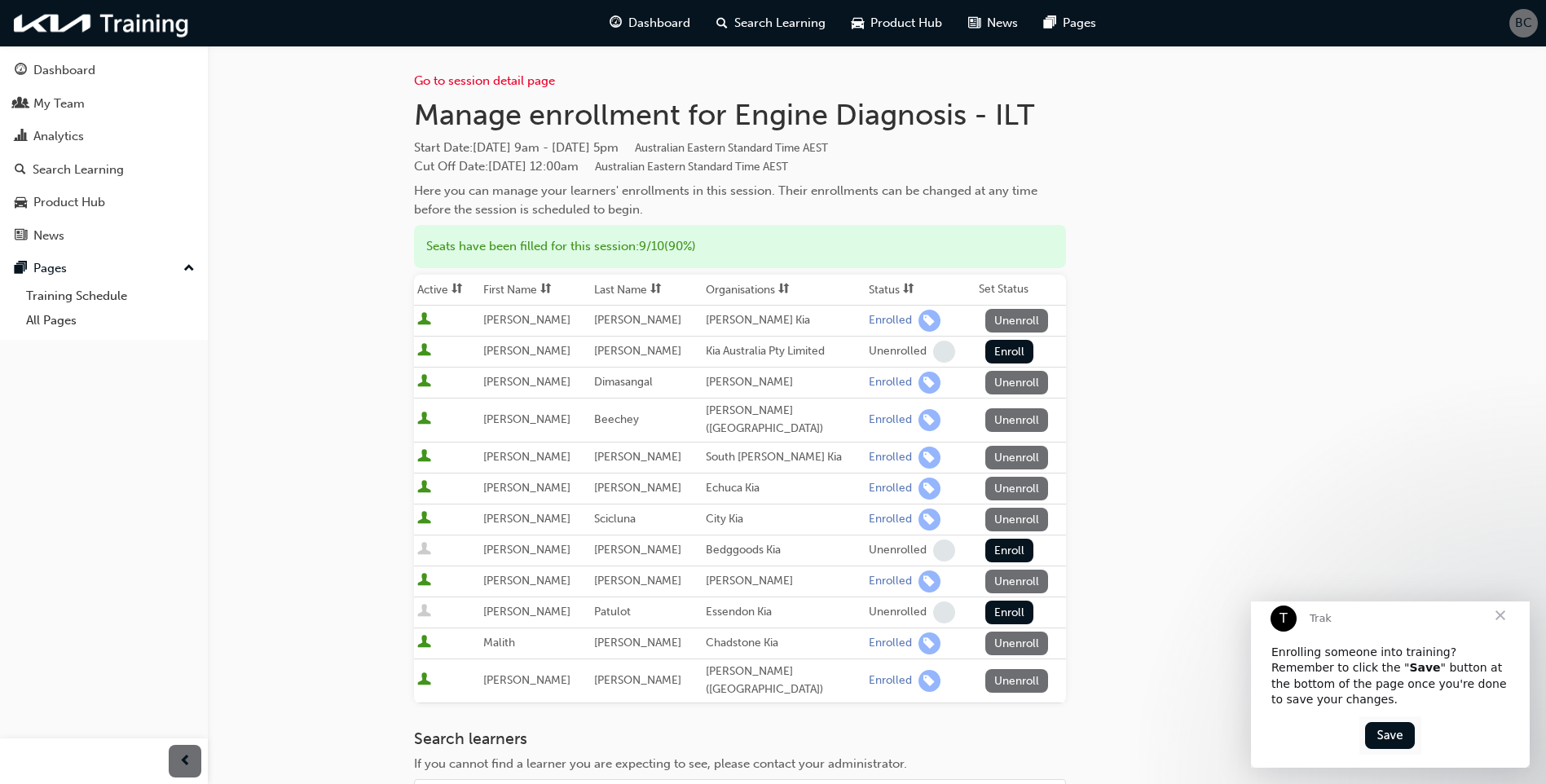
scroll to position [82, 0]
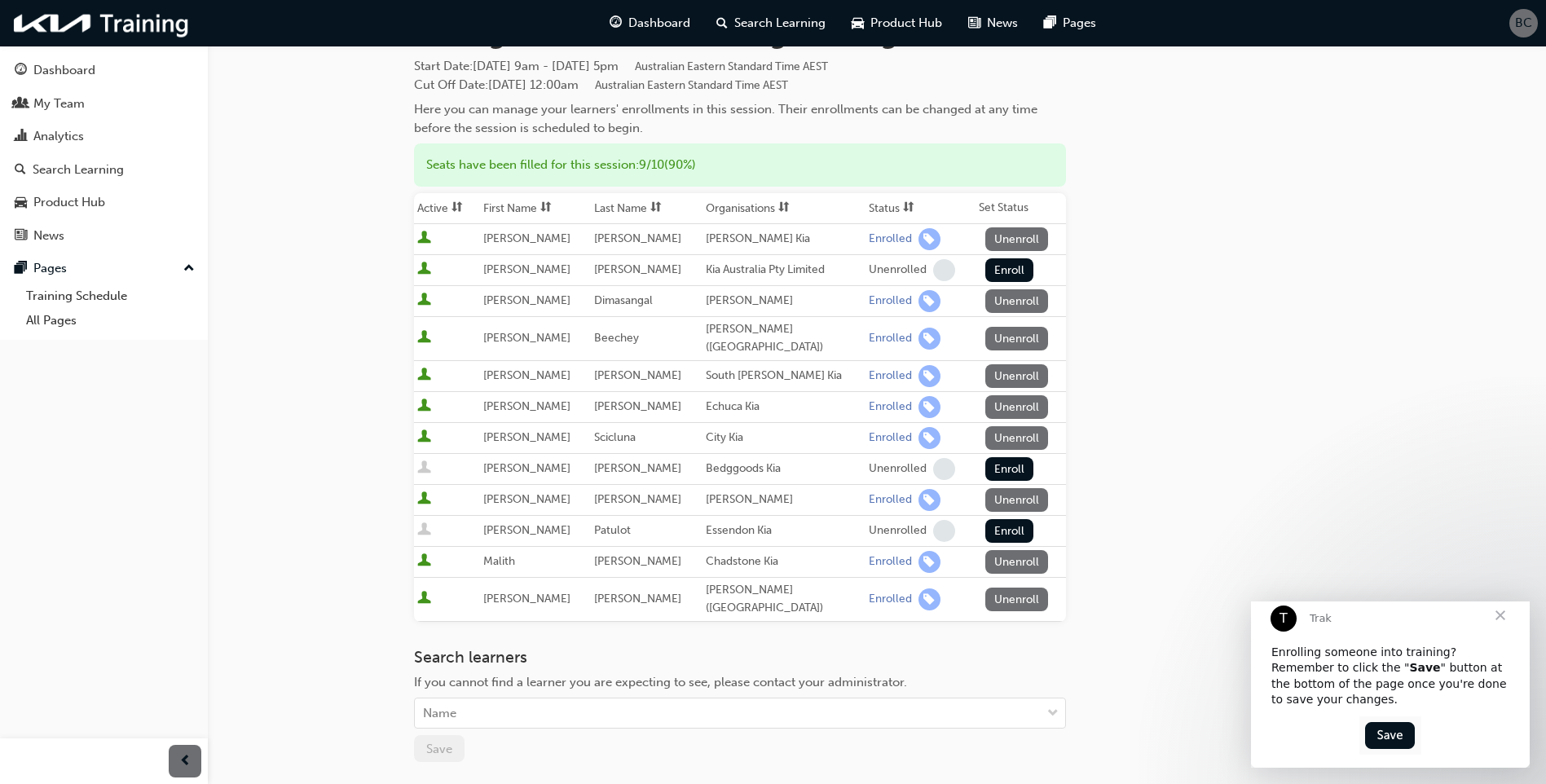
click at [1502, 630] on span "Close" at bounding box center [1500, 615] width 58 height 58
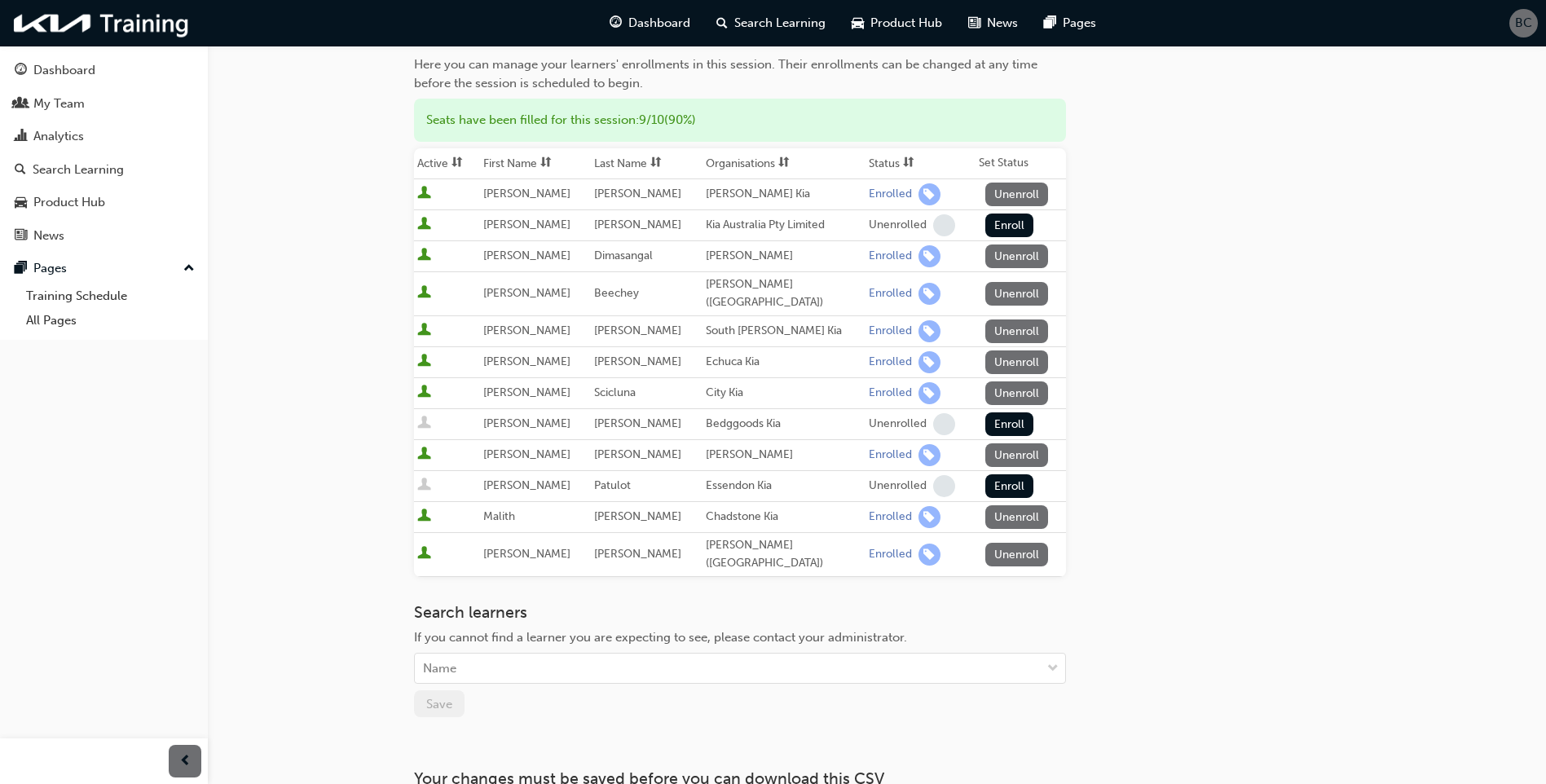
scroll to position [163, 0]
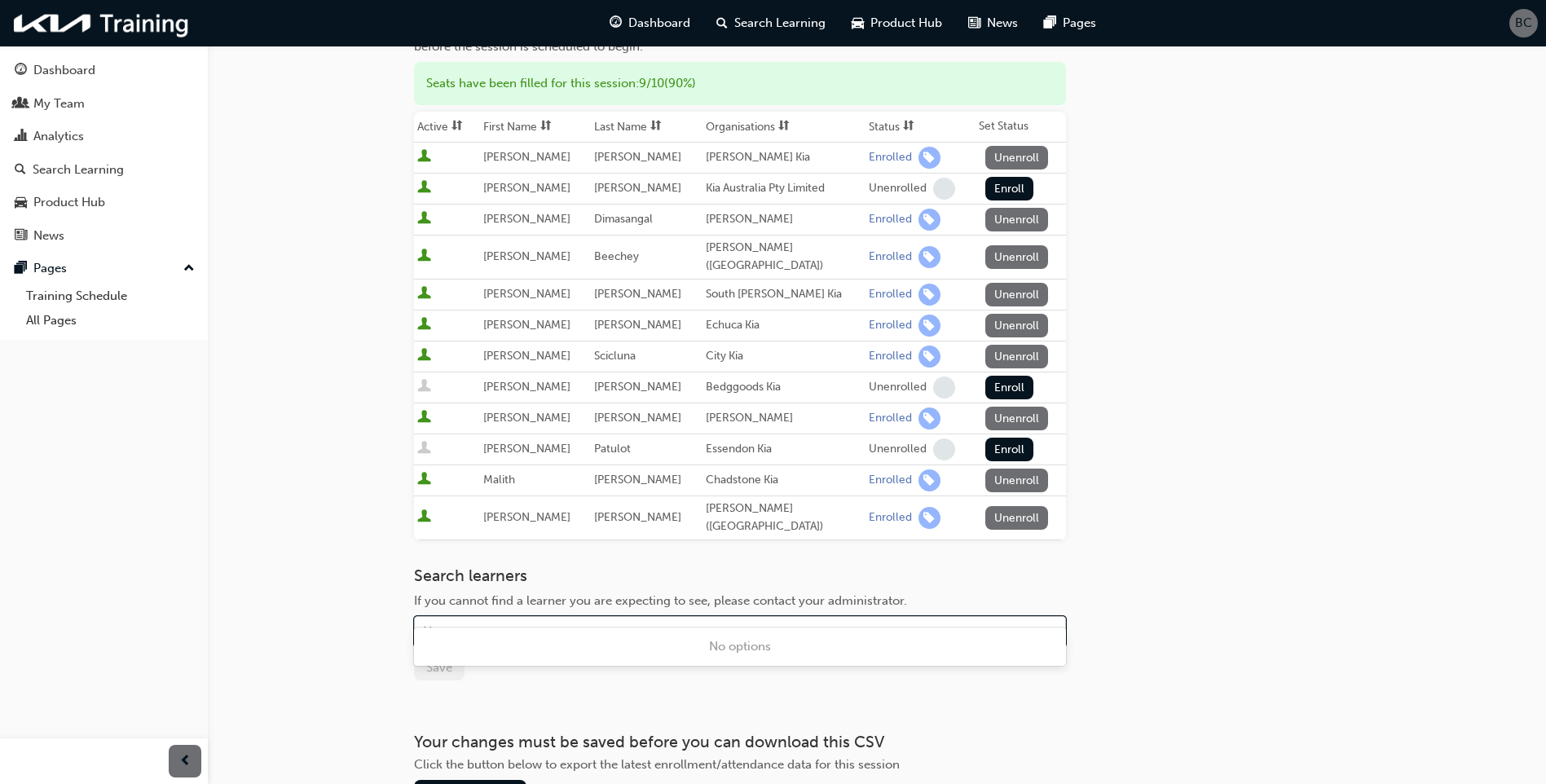
click at [525, 618] on div "Name" at bounding box center [728, 632] width 626 height 29
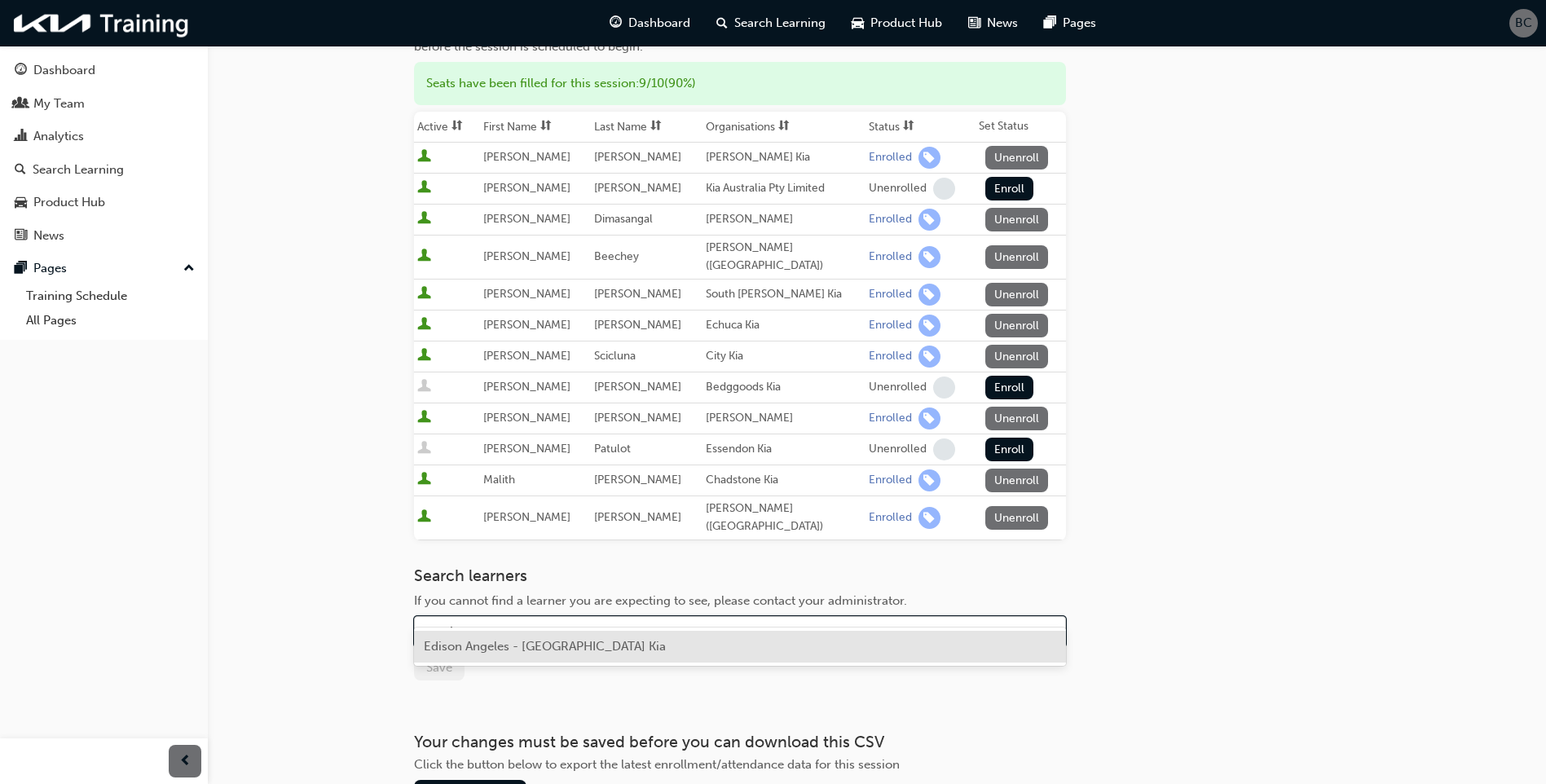
type input "angel"
click at [517, 644] on span "Edison Angeles - [GEOGRAPHIC_DATA] Kia" at bounding box center [544, 646] width 242 height 15
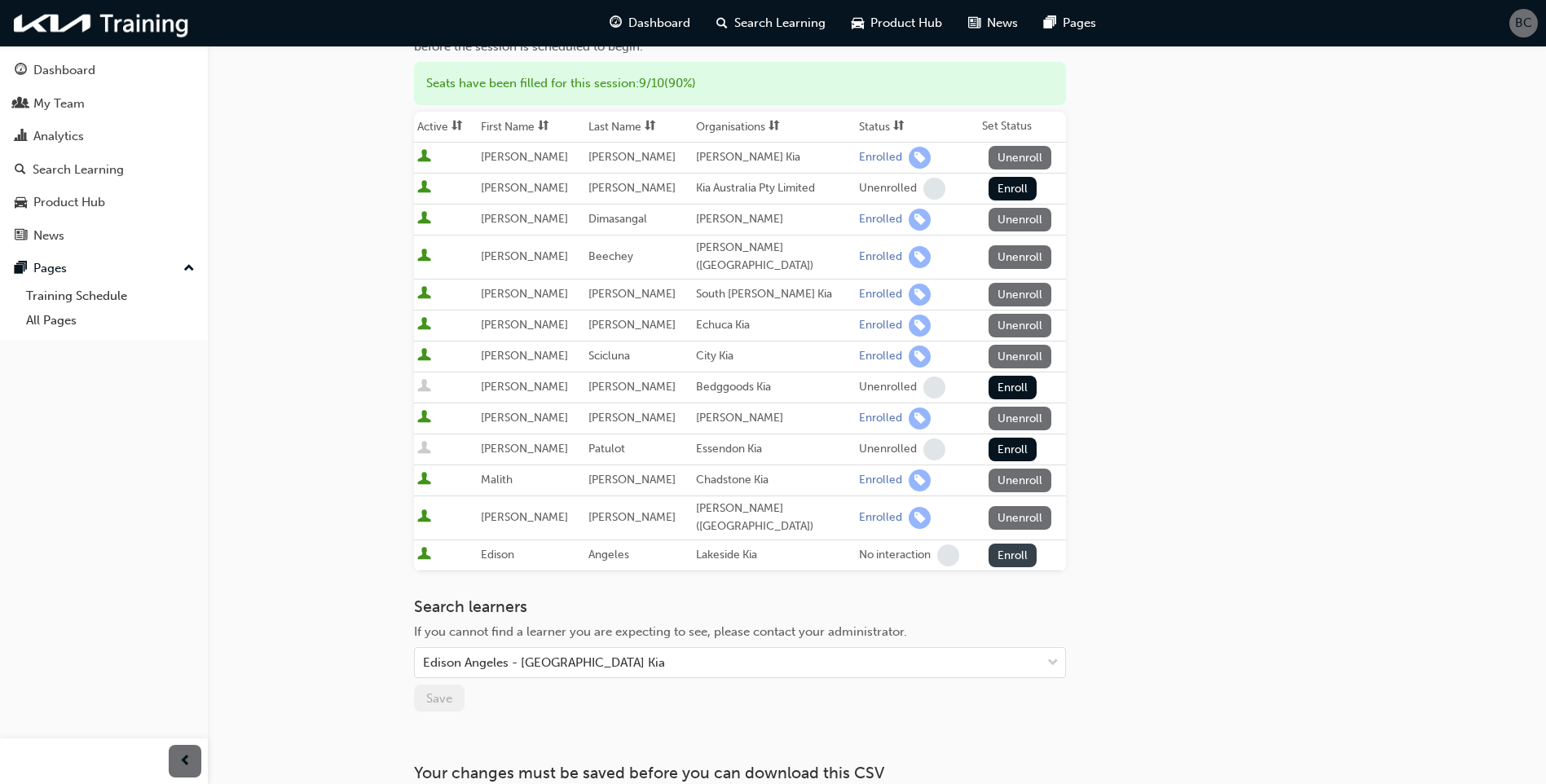
click at [1003, 543] on button "Enroll" at bounding box center [1013, 555] width 49 height 23
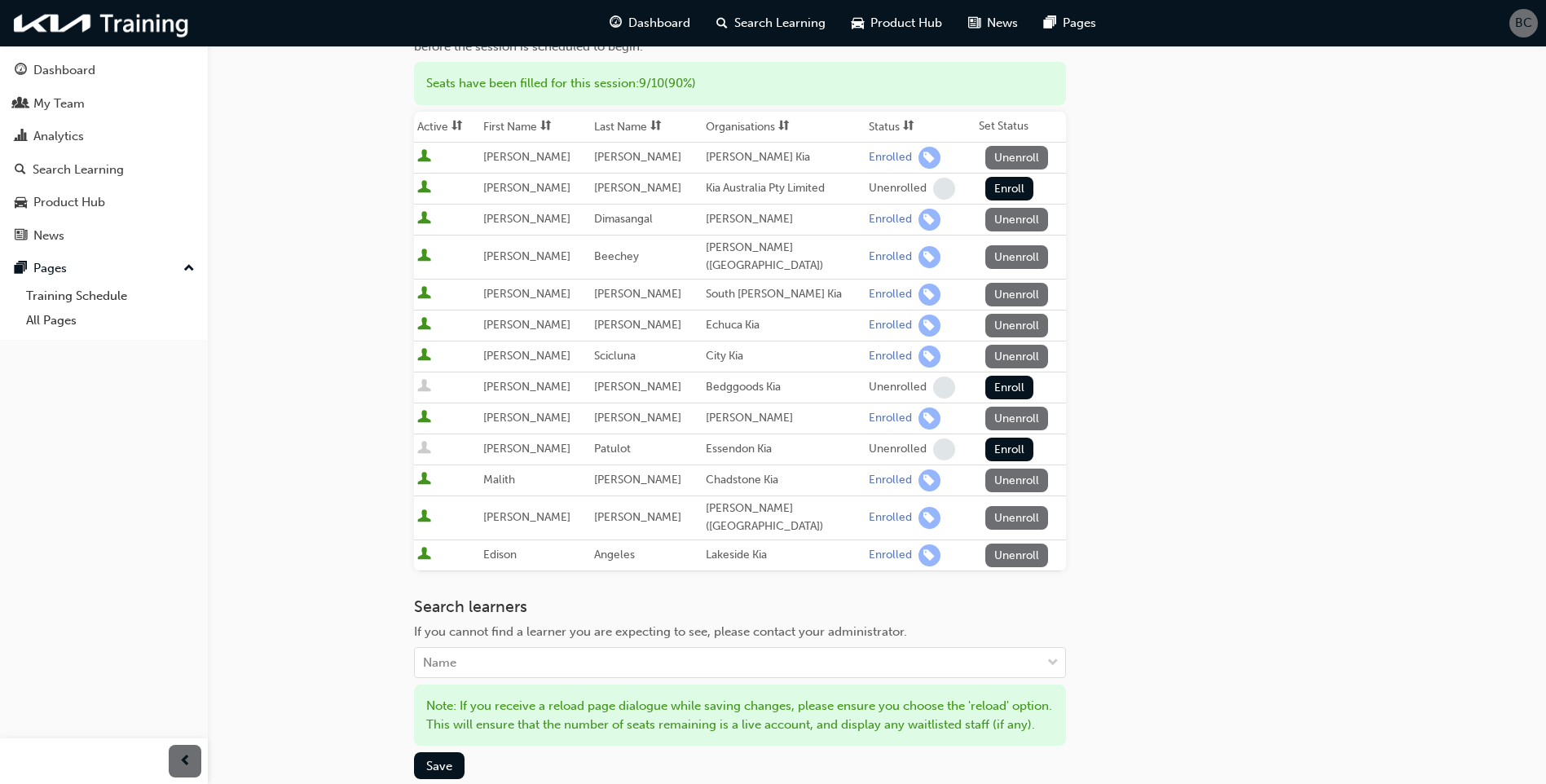
scroll to position [326, 0]
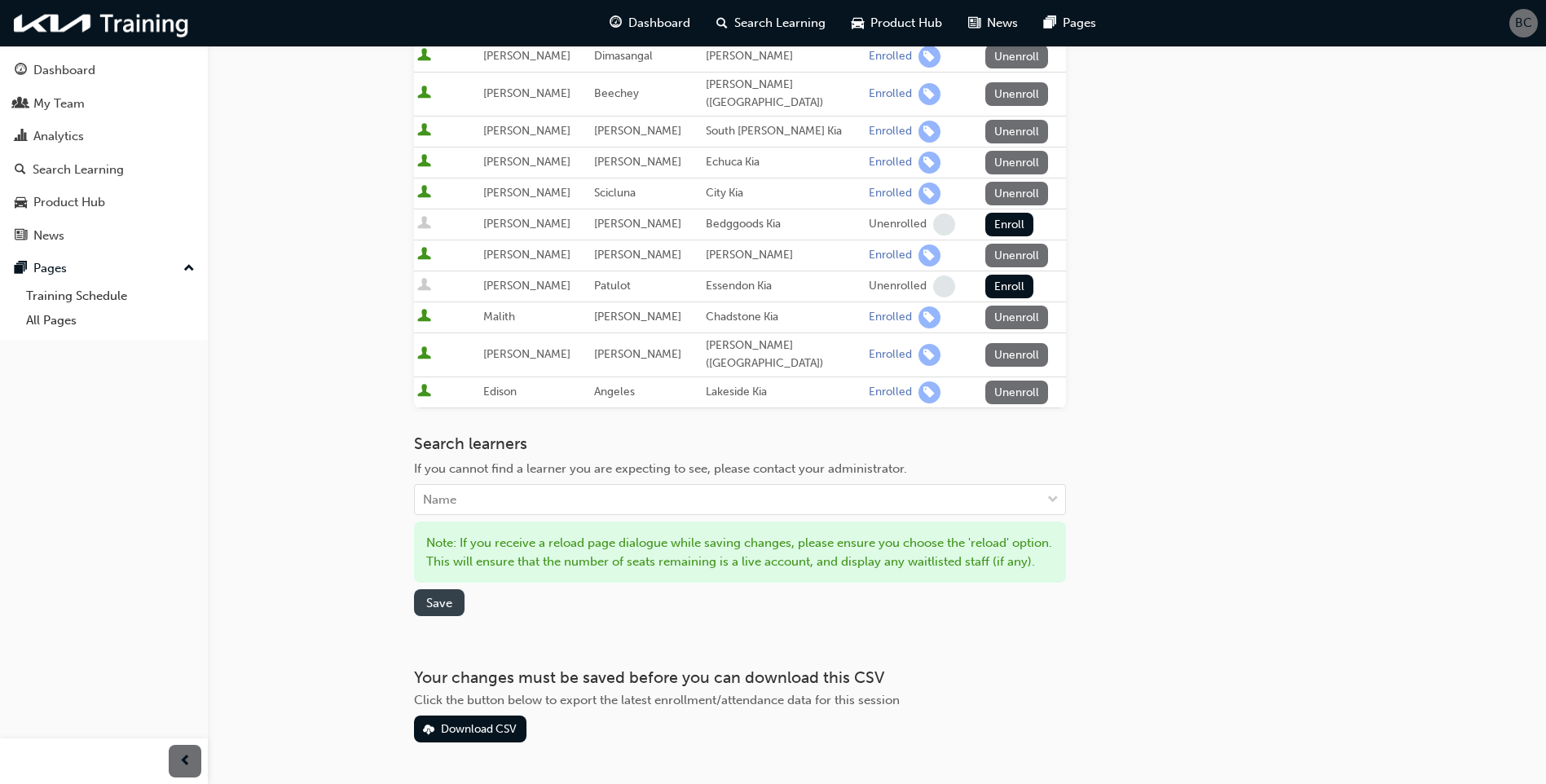
click at [437, 601] on span "Save" at bounding box center [439, 602] width 26 height 15
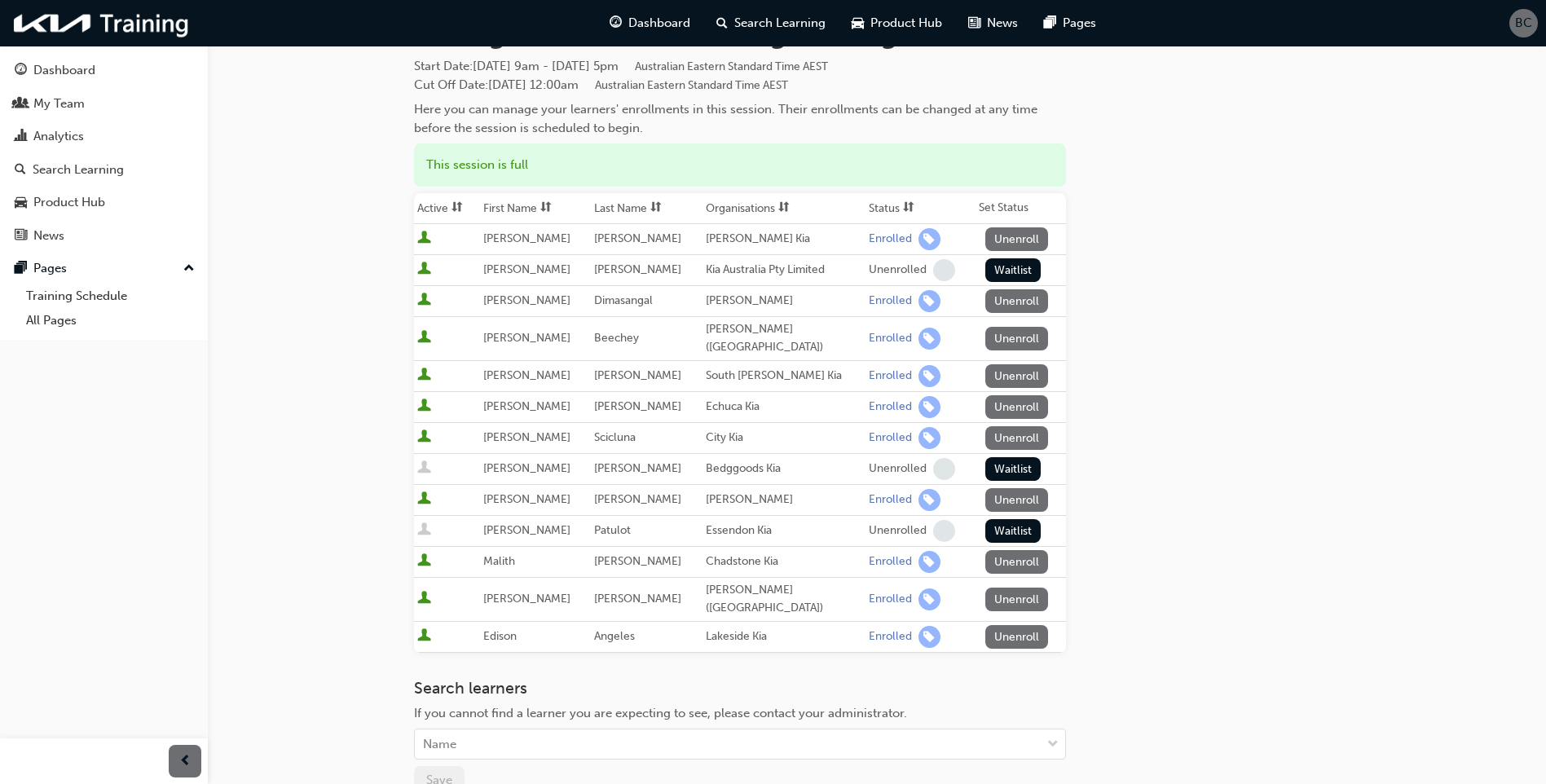
scroll to position [0, 0]
